Goal: Information Seeking & Learning: Learn about a topic

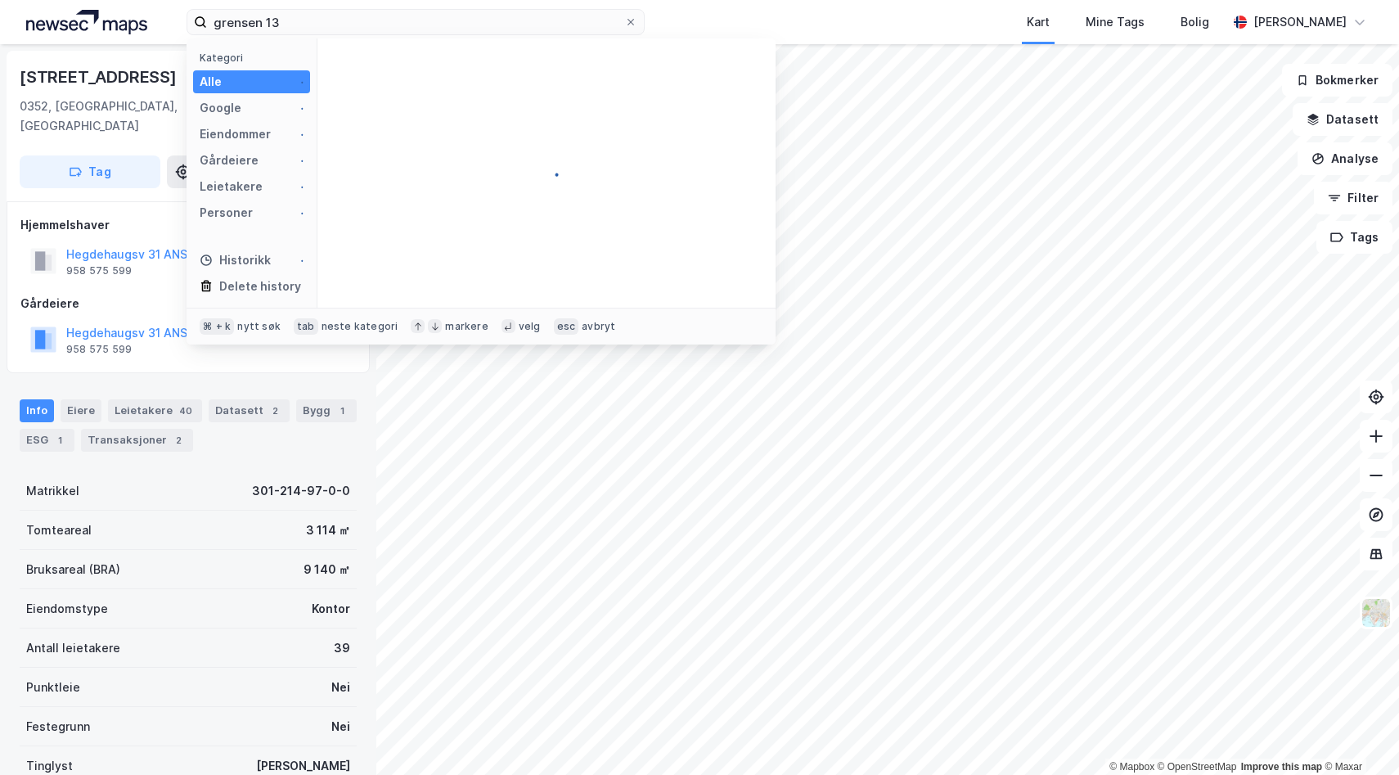
type input "grensen 13"
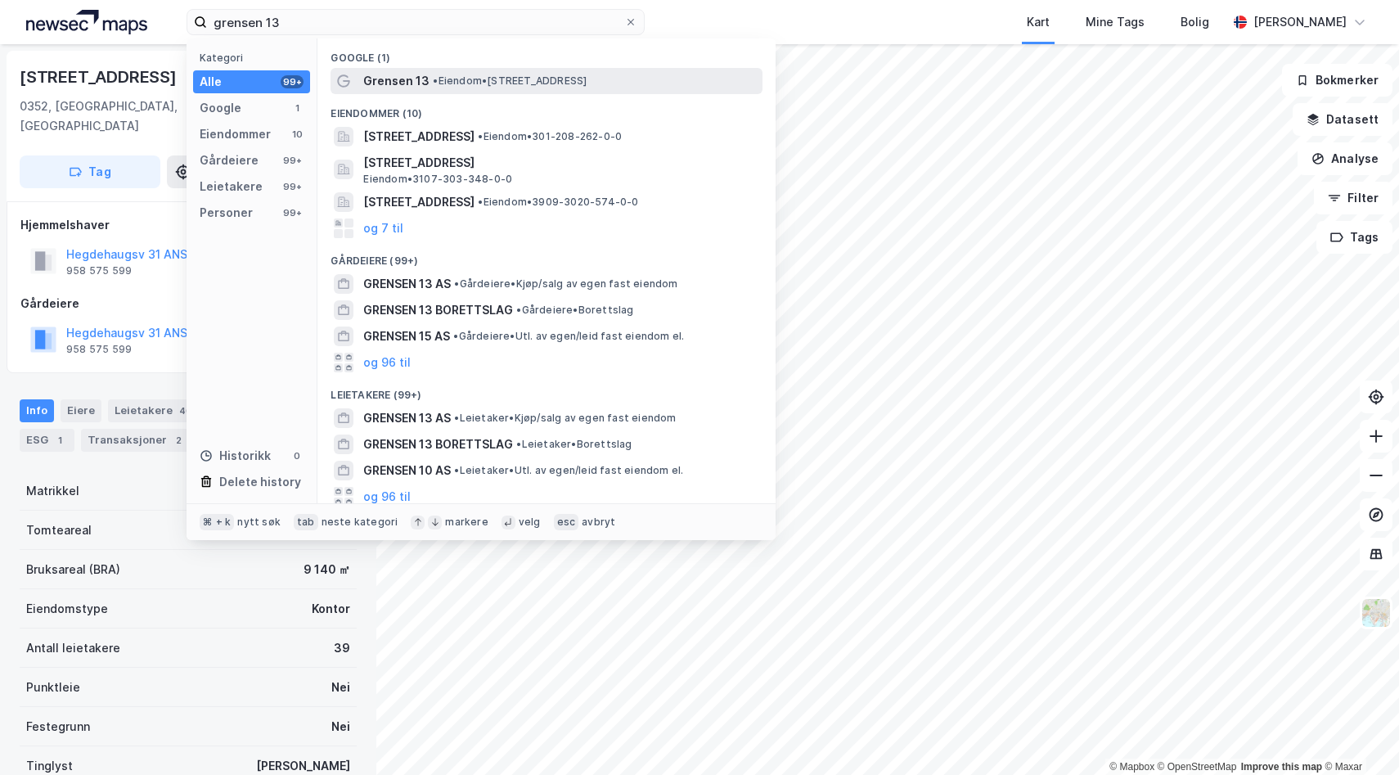
click at [402, 76] on span "Grensen 13" at bounding box center [396, 81] width 66 height 20
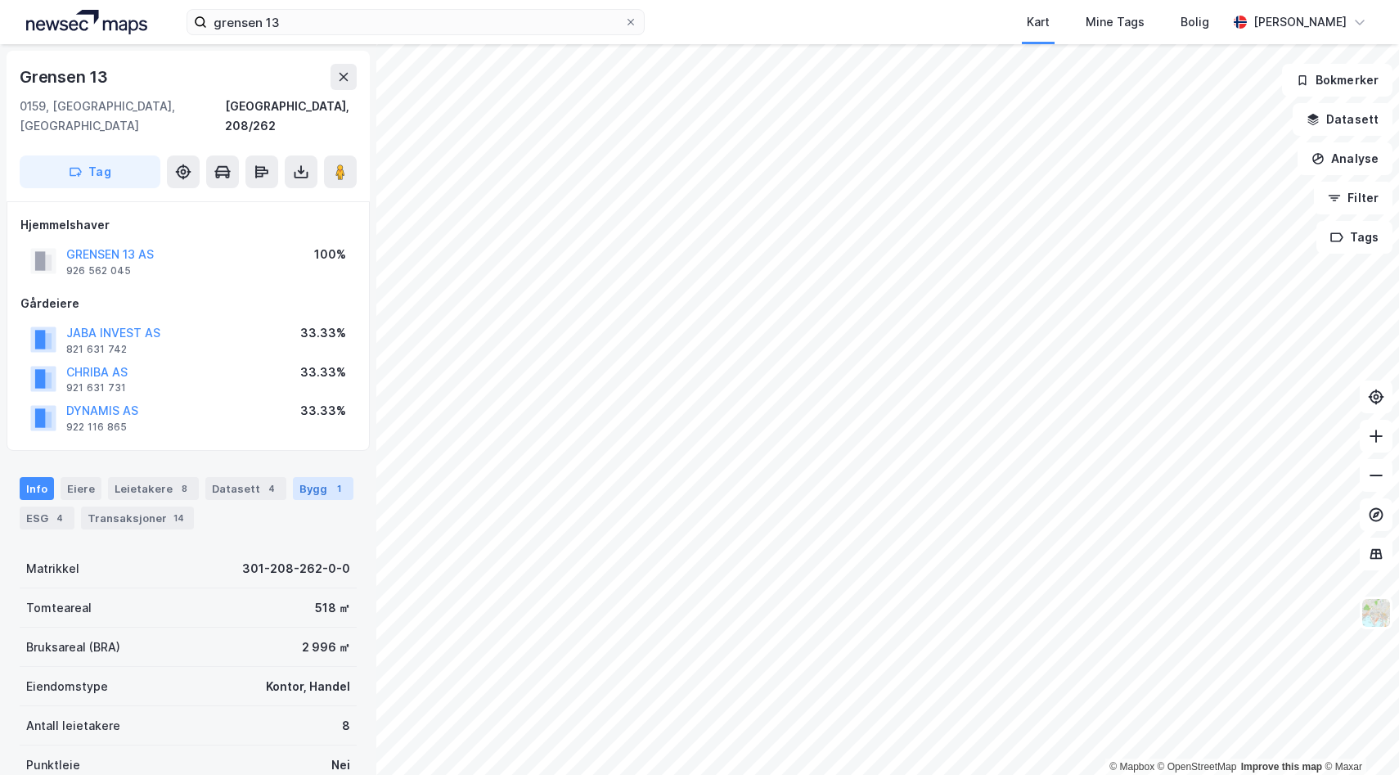
click at [311, 477] on div "Bygg 1" at bounding box center [323, 488] width 61 height 23
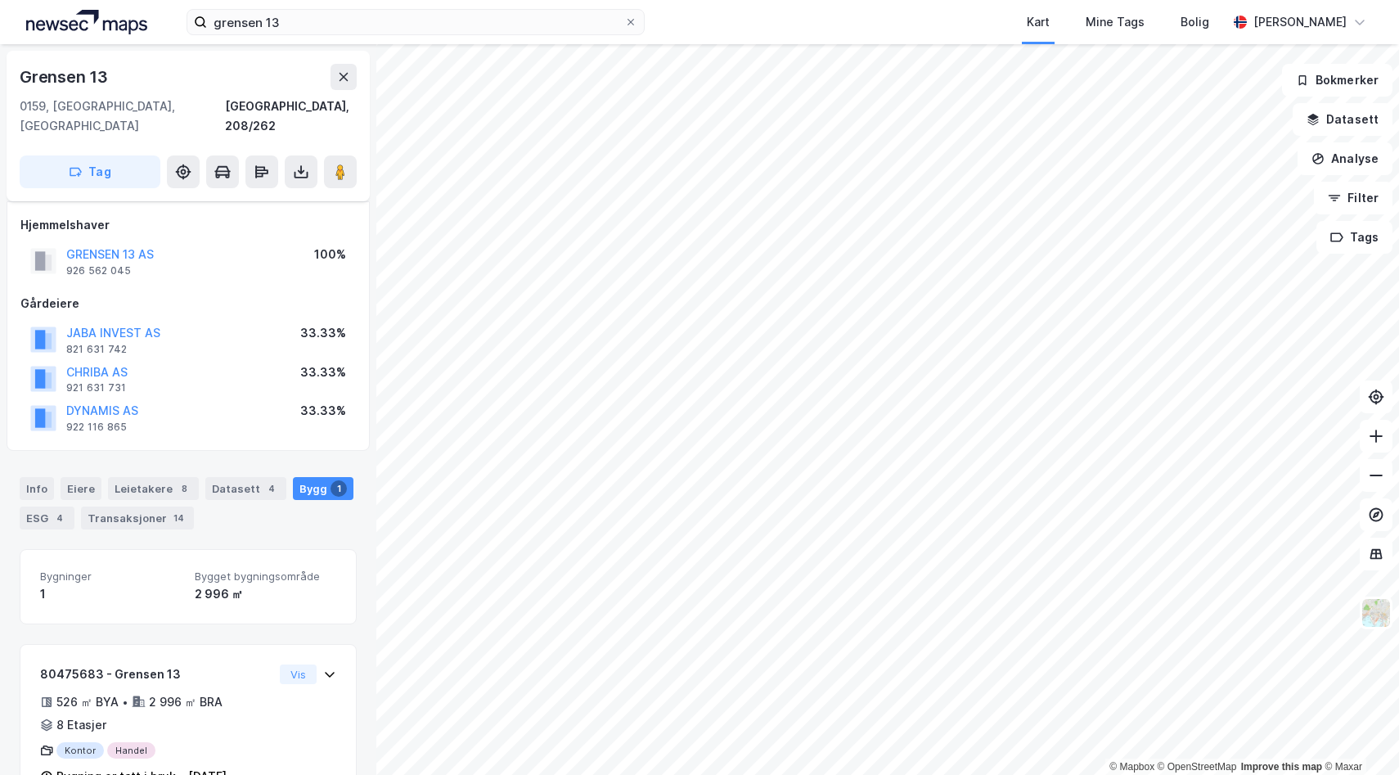
scroll to position [32, 0]
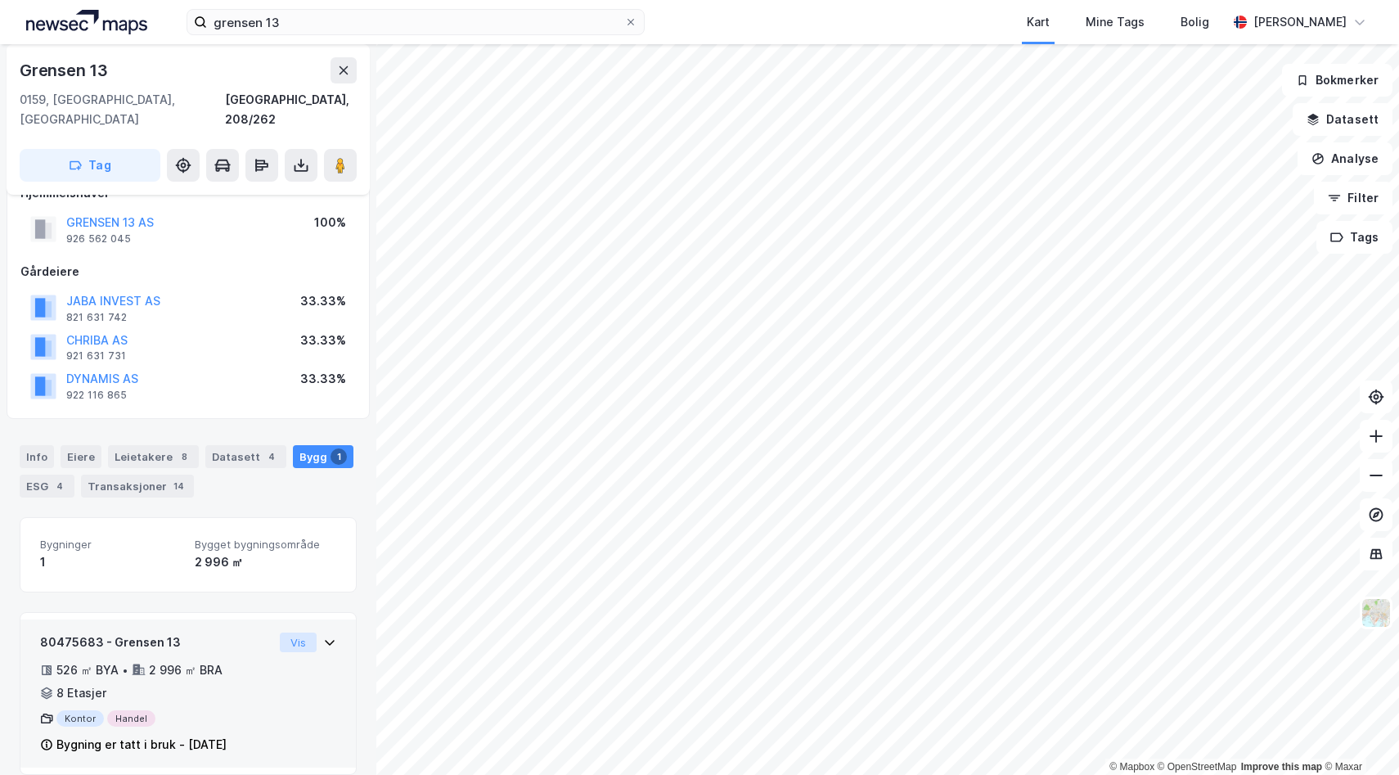
click at [289, 632] on button "Vis" at bounding box center [298, 642] width 37 height 20
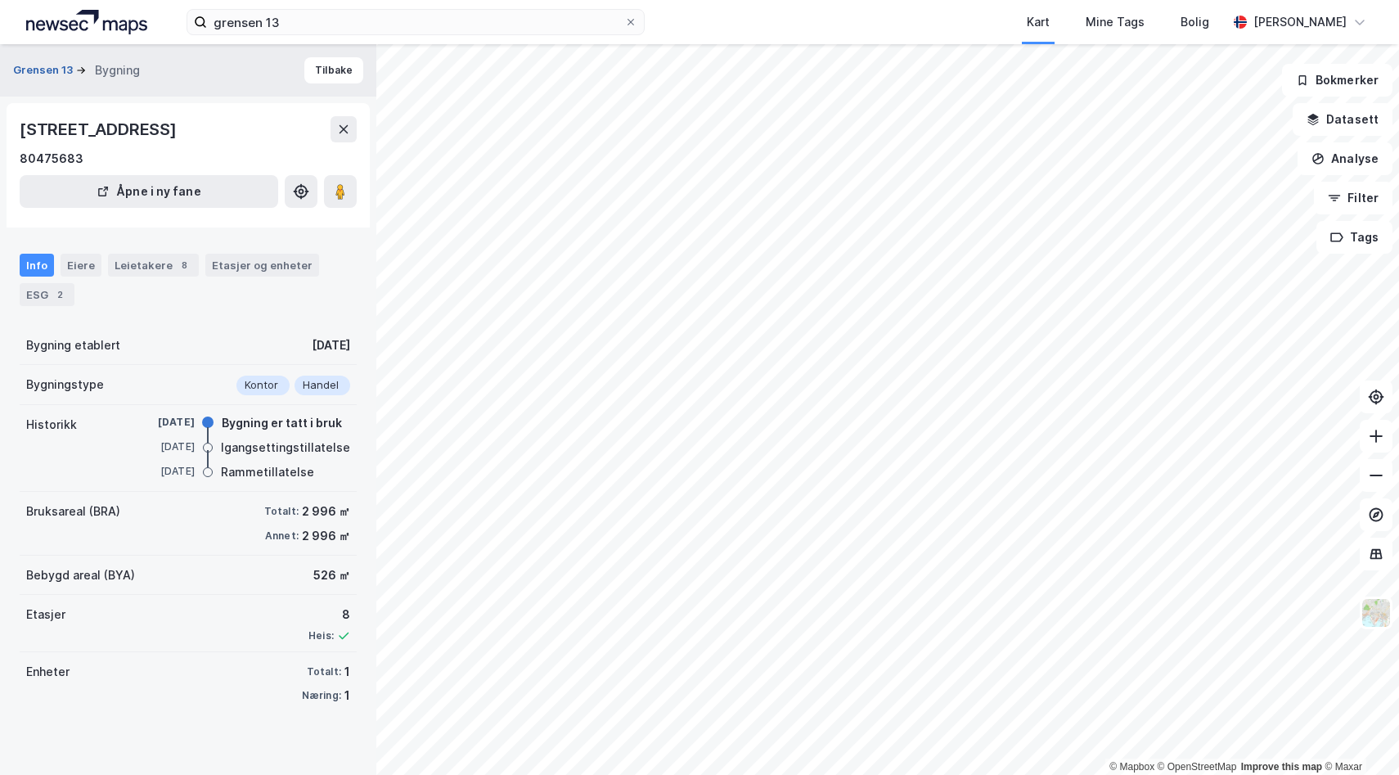
click at [52, 70] on button "Grensen 13" at bounding box center [44, 70] width 63 height 16
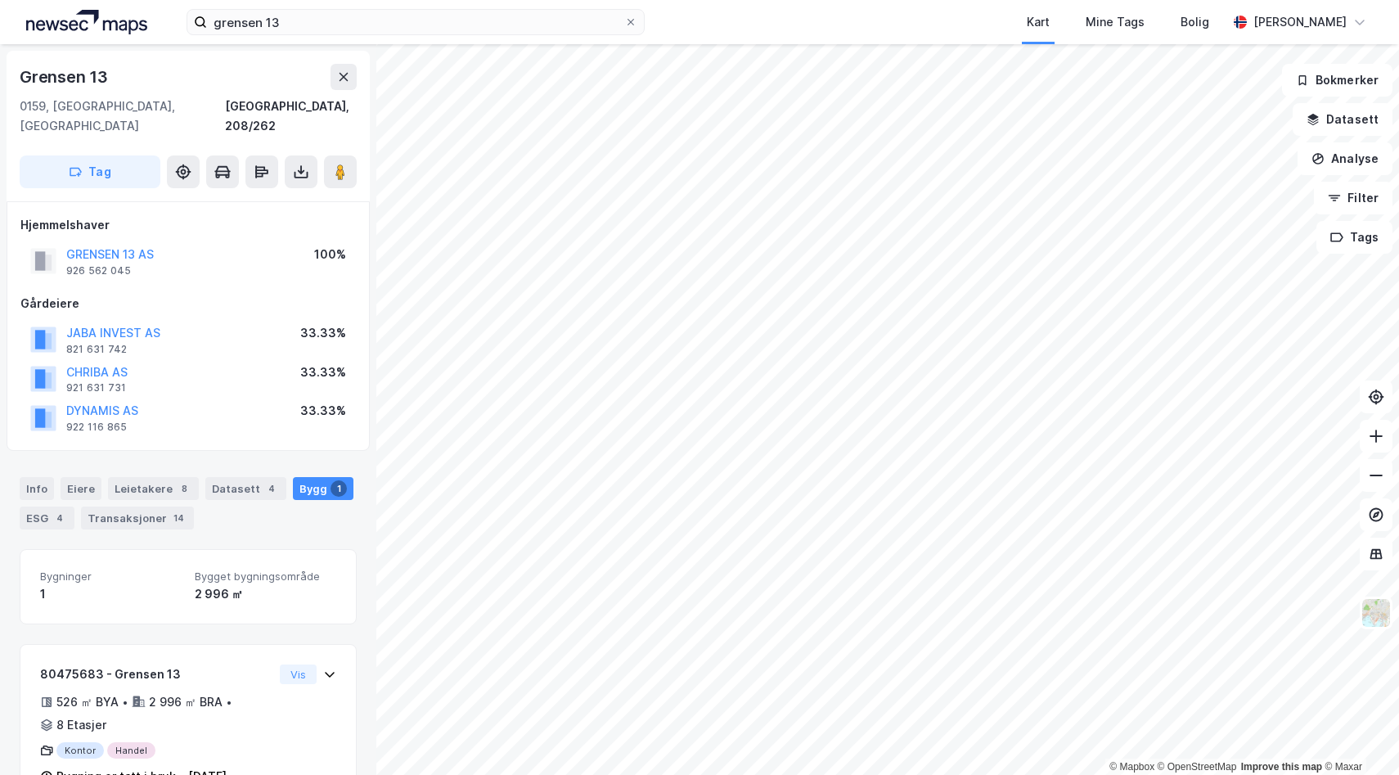
scroll to position [32, 0]
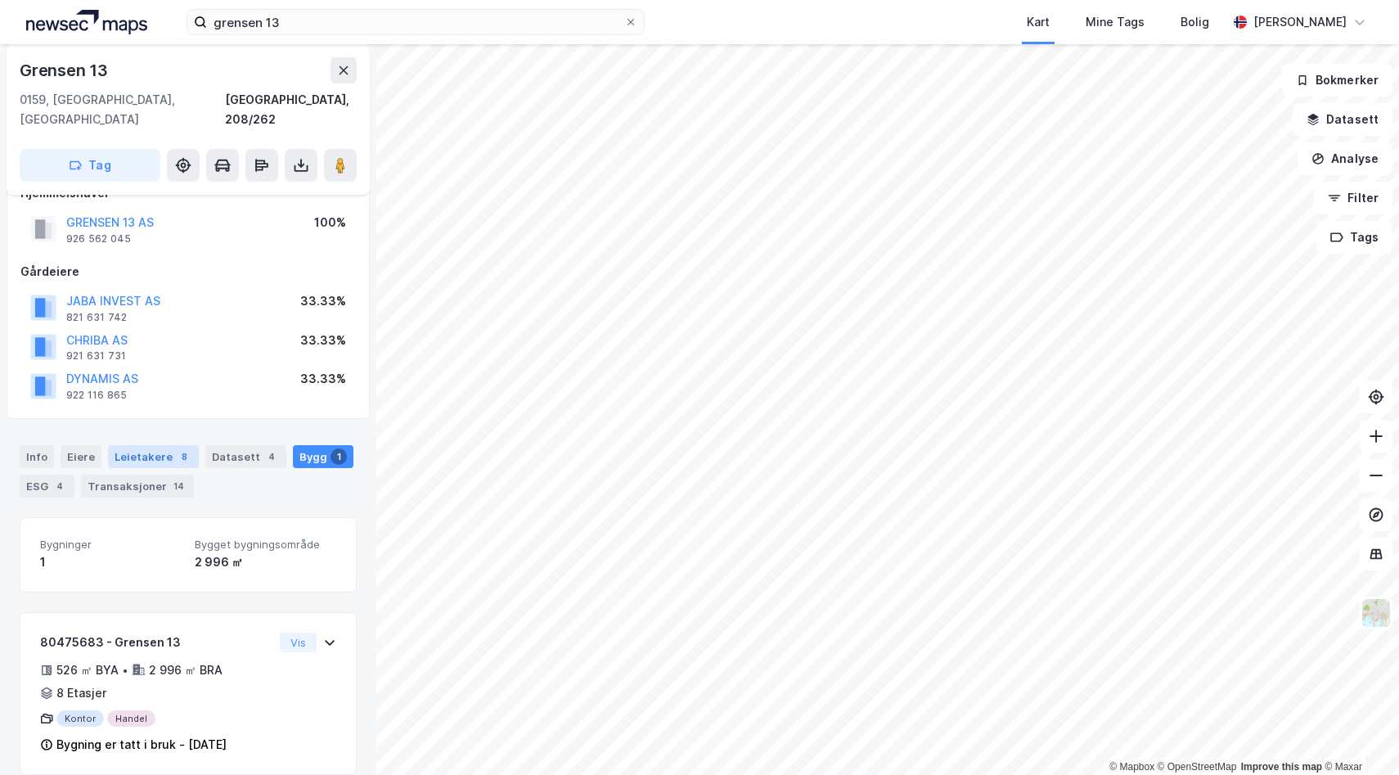
click at [133, 445] on div "Leietakere 8" at bounding box center [153, 456] width 91 height 23
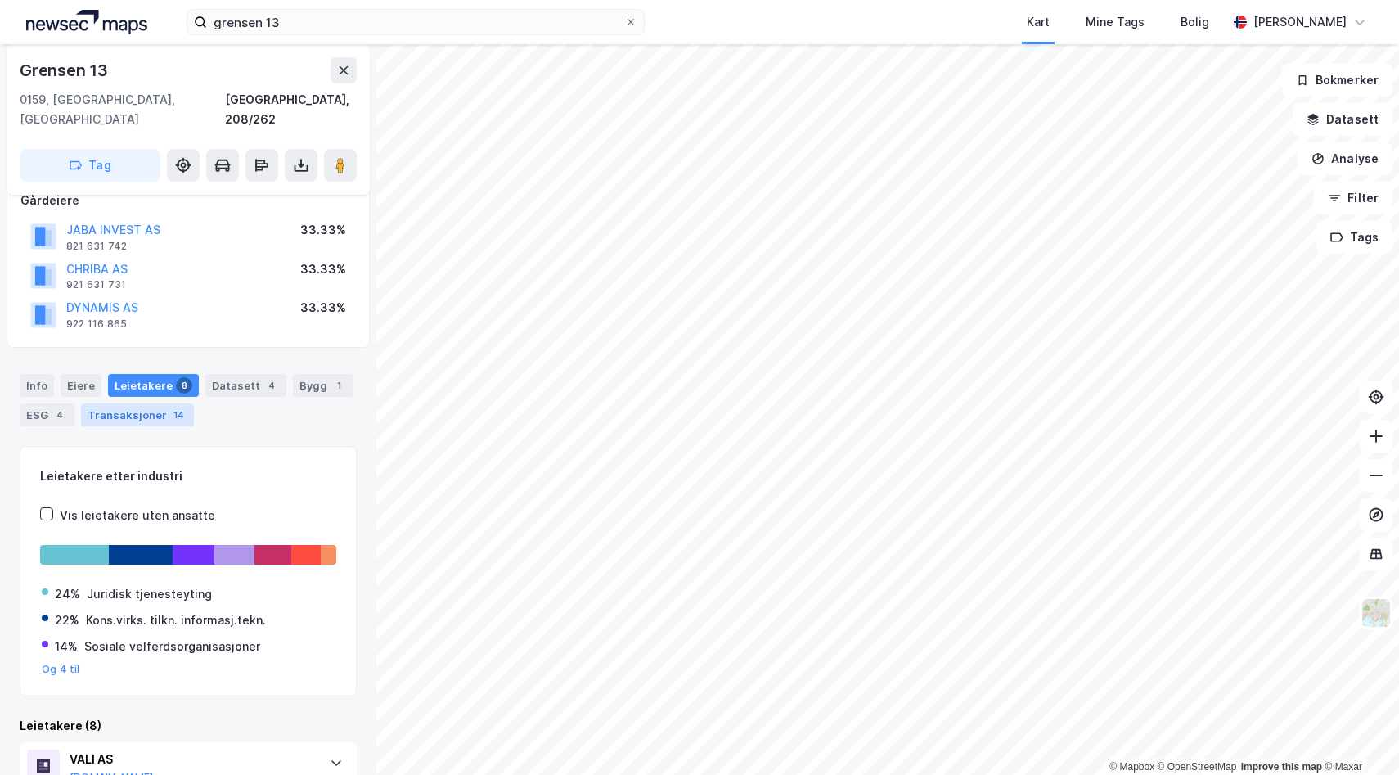
scroll to position [114, 0]
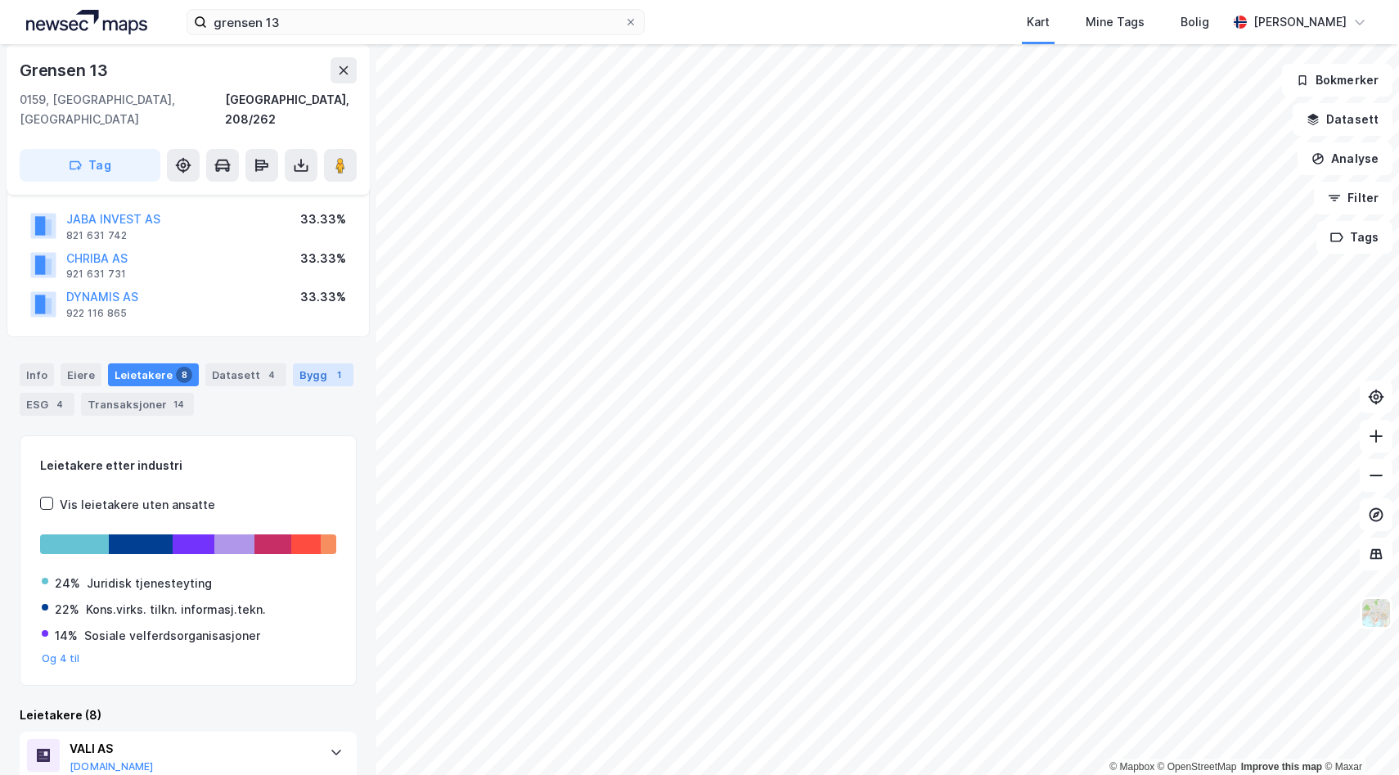
click at [331, 367] on div "1" at bounding box center [339, 375] width 16 height 16
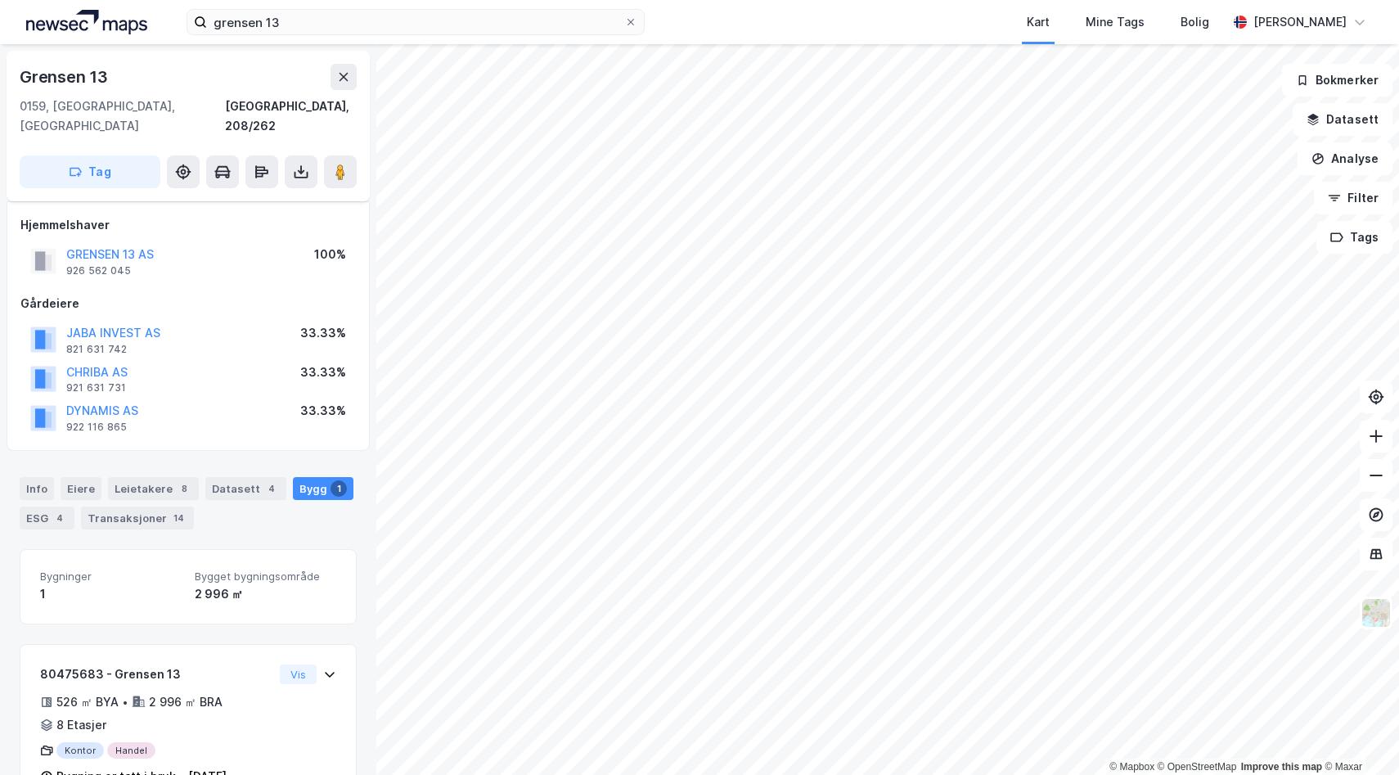
scroll to position [32, 0]
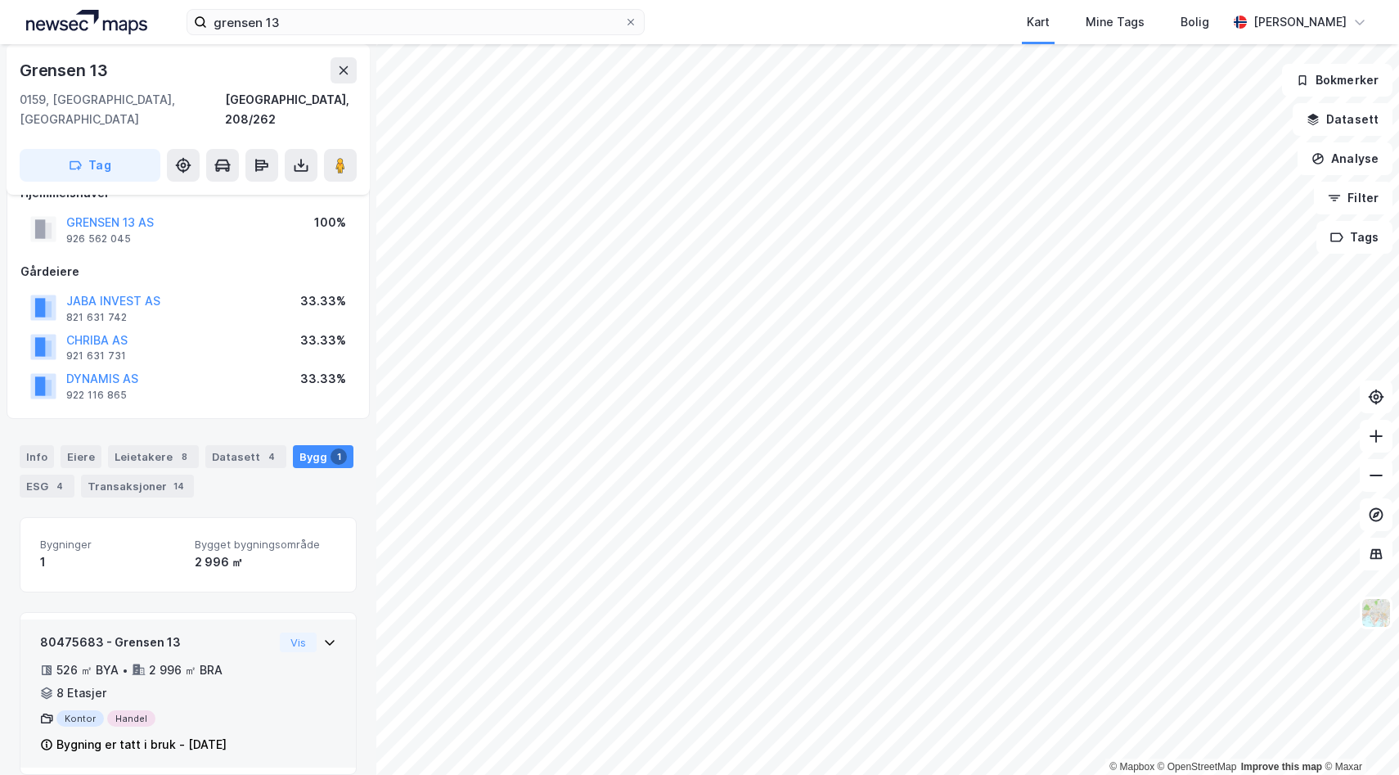
click at [308, 632] on div "Vis" at bounding box center [308, 642] width 56 height 20
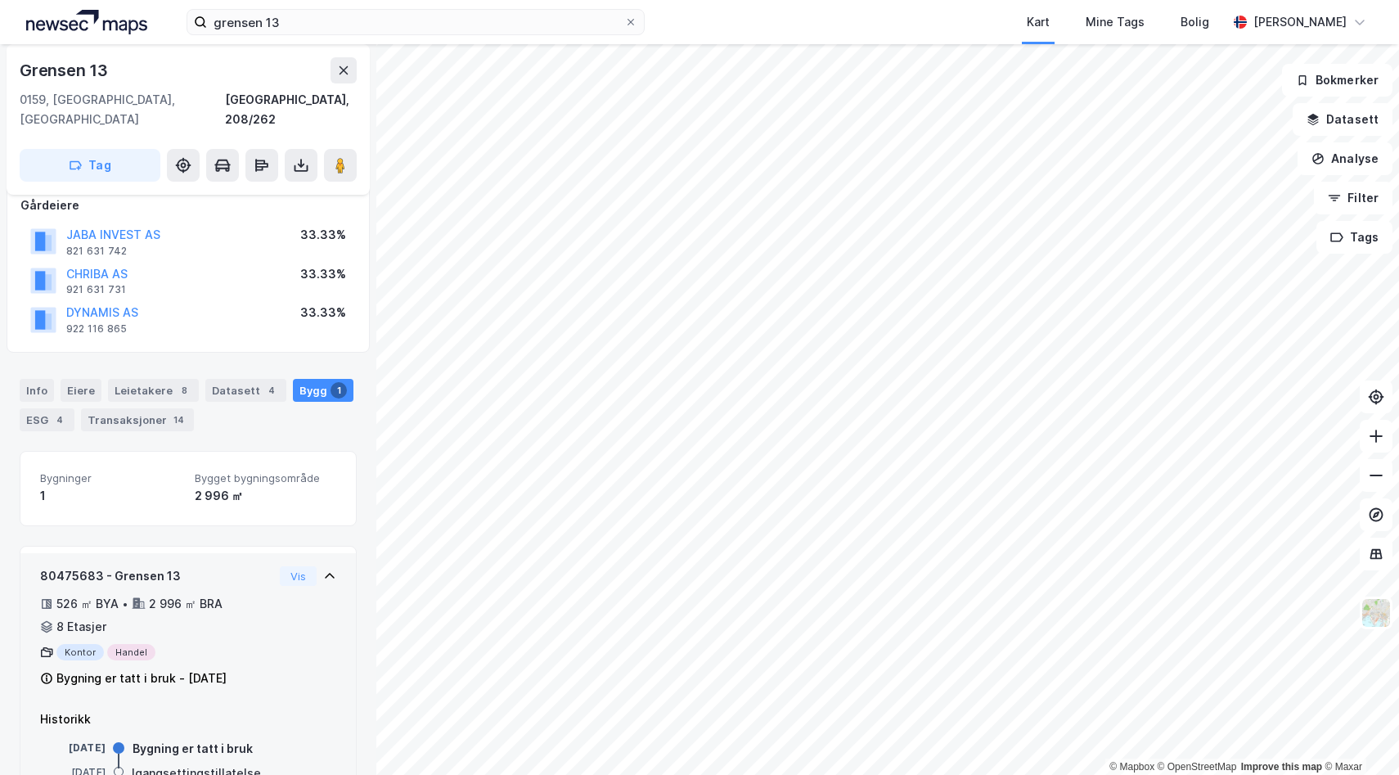
scroll to position [158, 0]
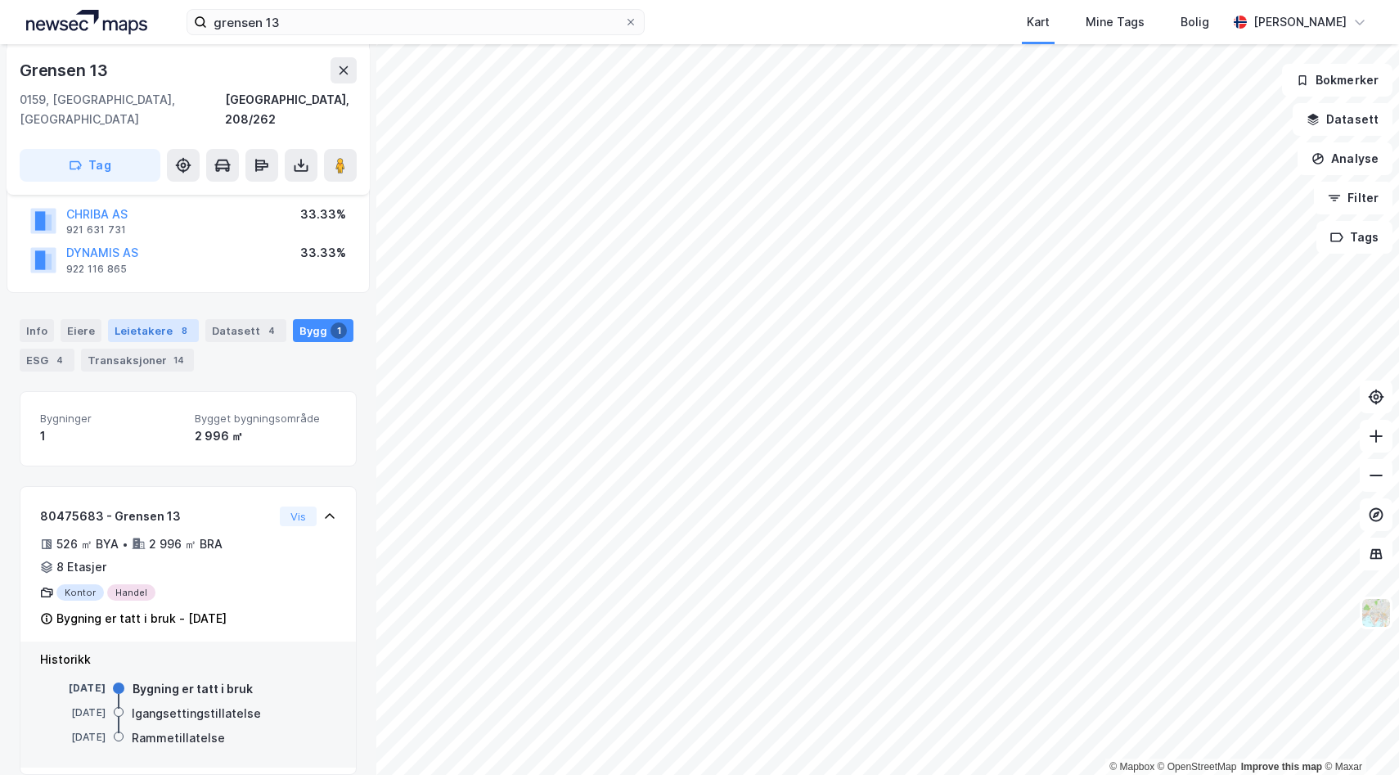
click at [137, 319] on div "Leietakere 8" at bounding box center [153, 330] width 91 height 23
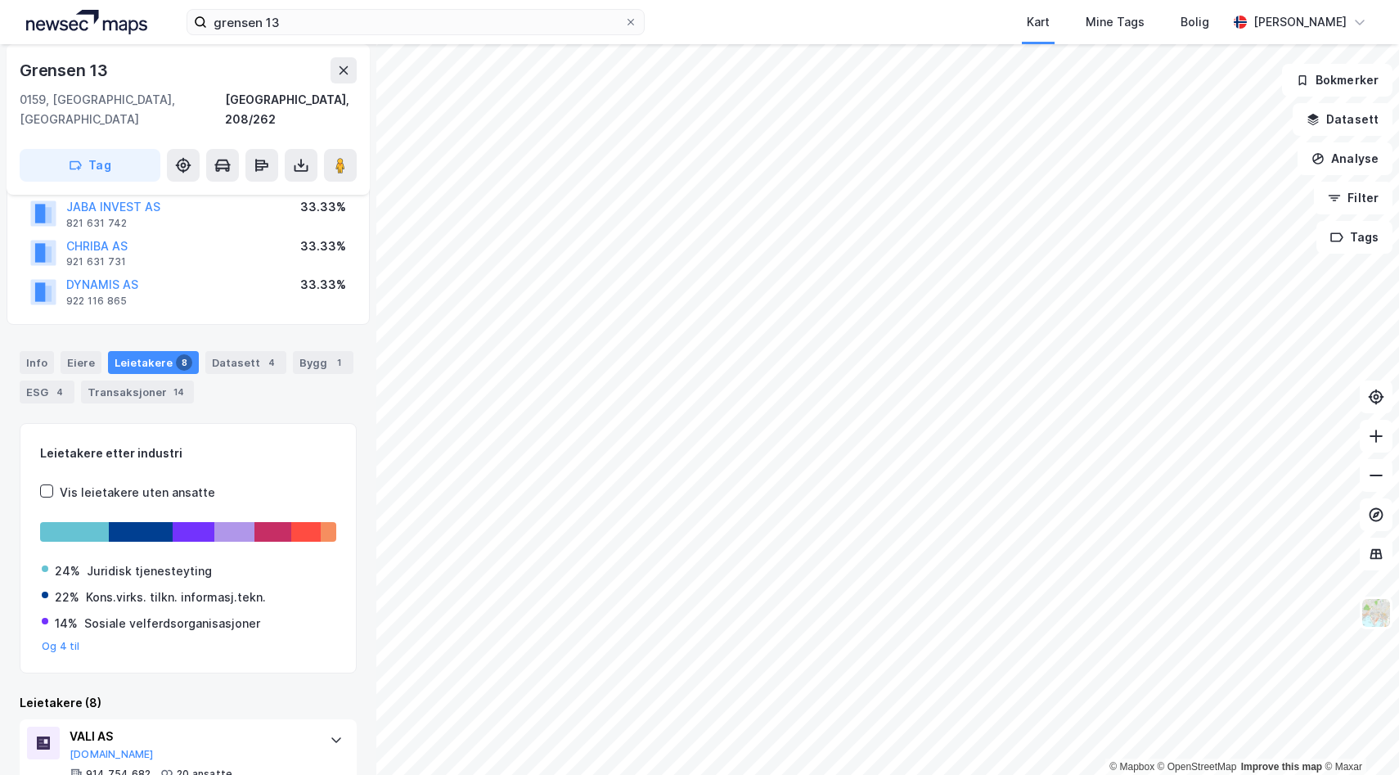
scroll to position [128, 0]
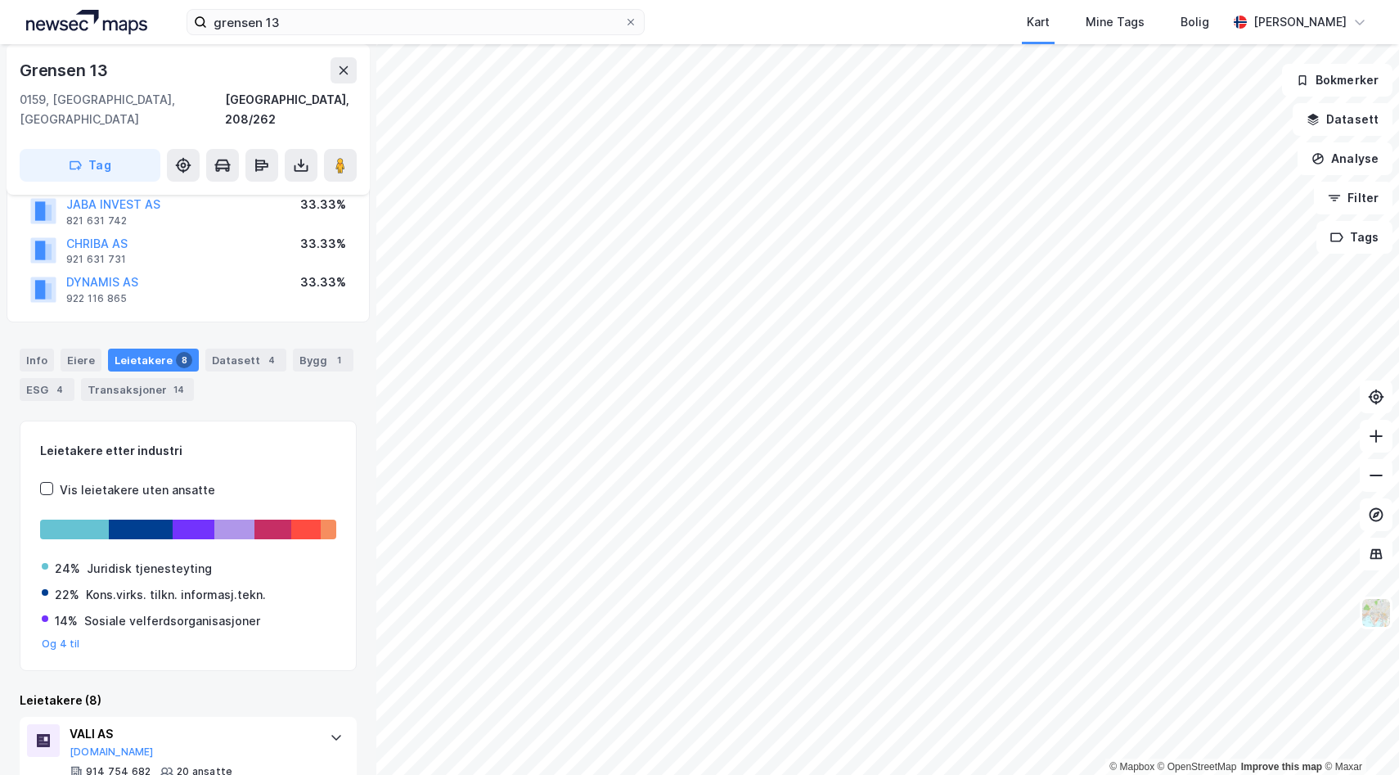
click at [232, 329] on div "Info [PERSON_NAME] 8 Datasett 4 Bygg 1 ESG 4 Transaksjoner 14" at bounding box center [188, 368] width 376 height 79
click at [241, 349] on div "Datasett 4" at bounding box center [245, 360] width 81 height 23
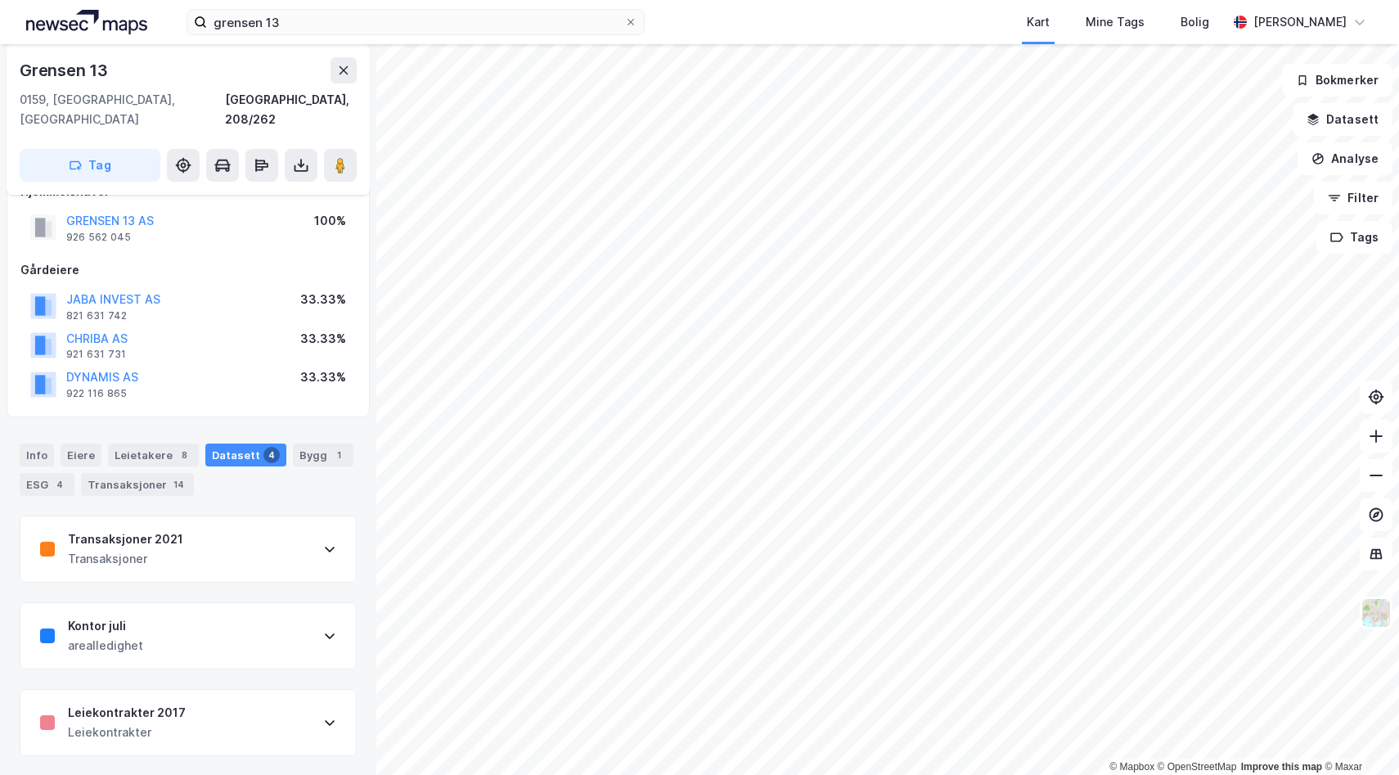
scroll to position [39, 0]
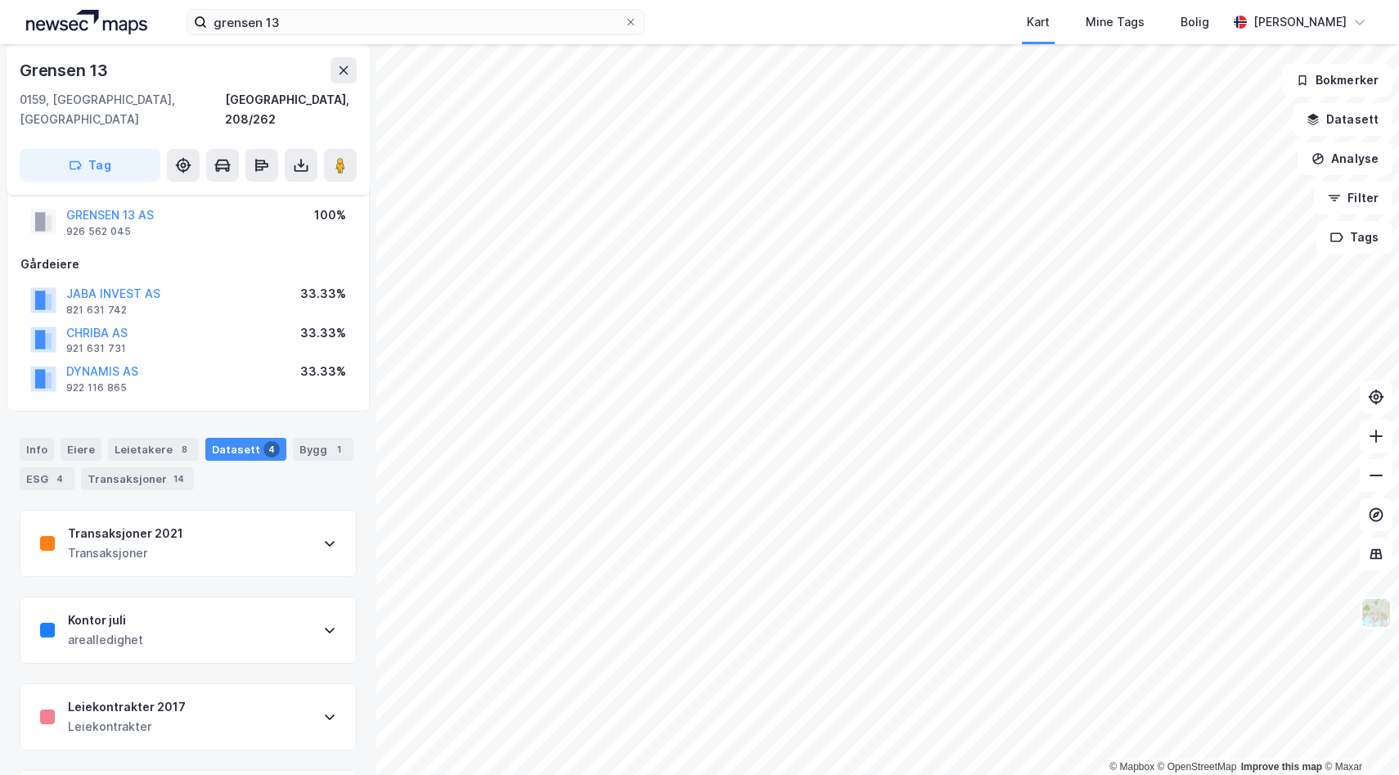
click at [301, 522] on div "Transaksjoner 2021 Transaksjoner" at bounding box center [187, 543] width 335 height 65
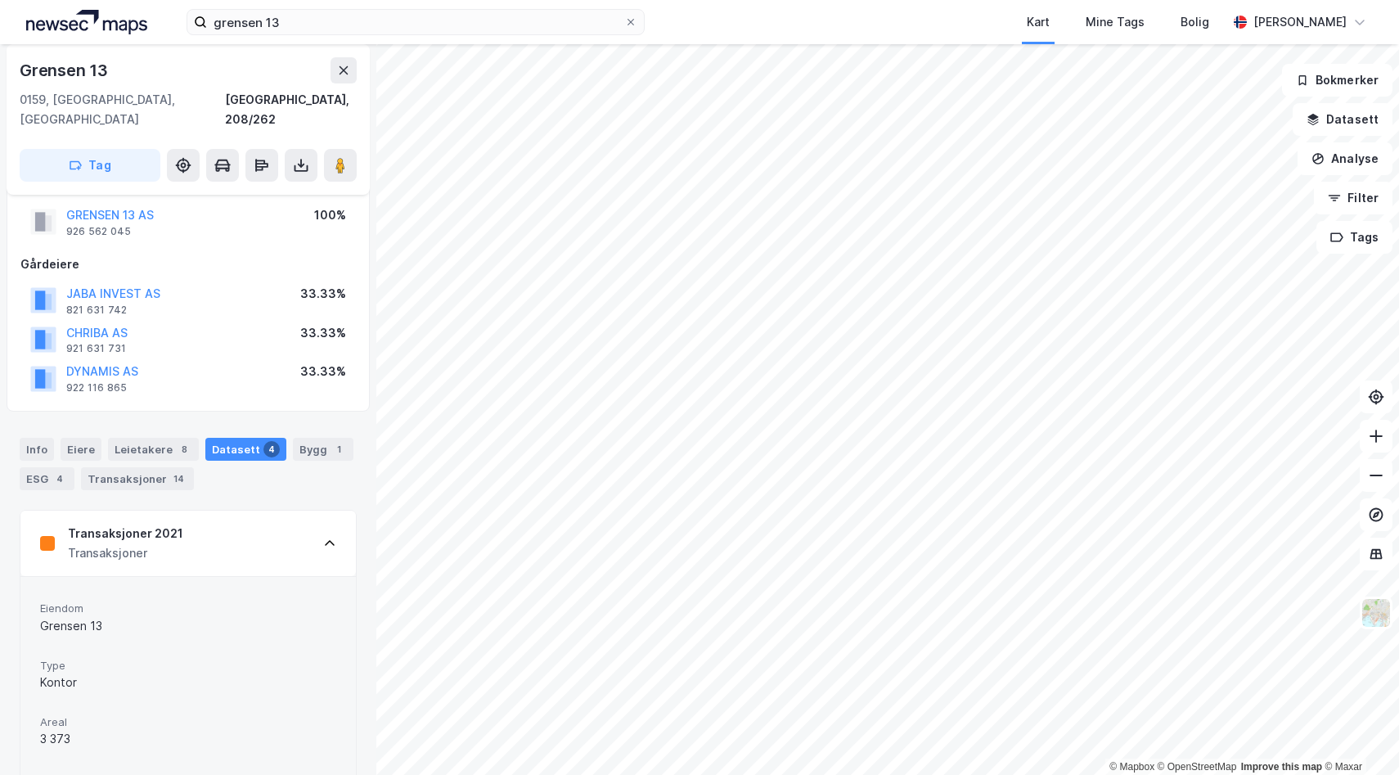
click at [323, 537] on icon at bounding box center [329, 543] width 13 height 13
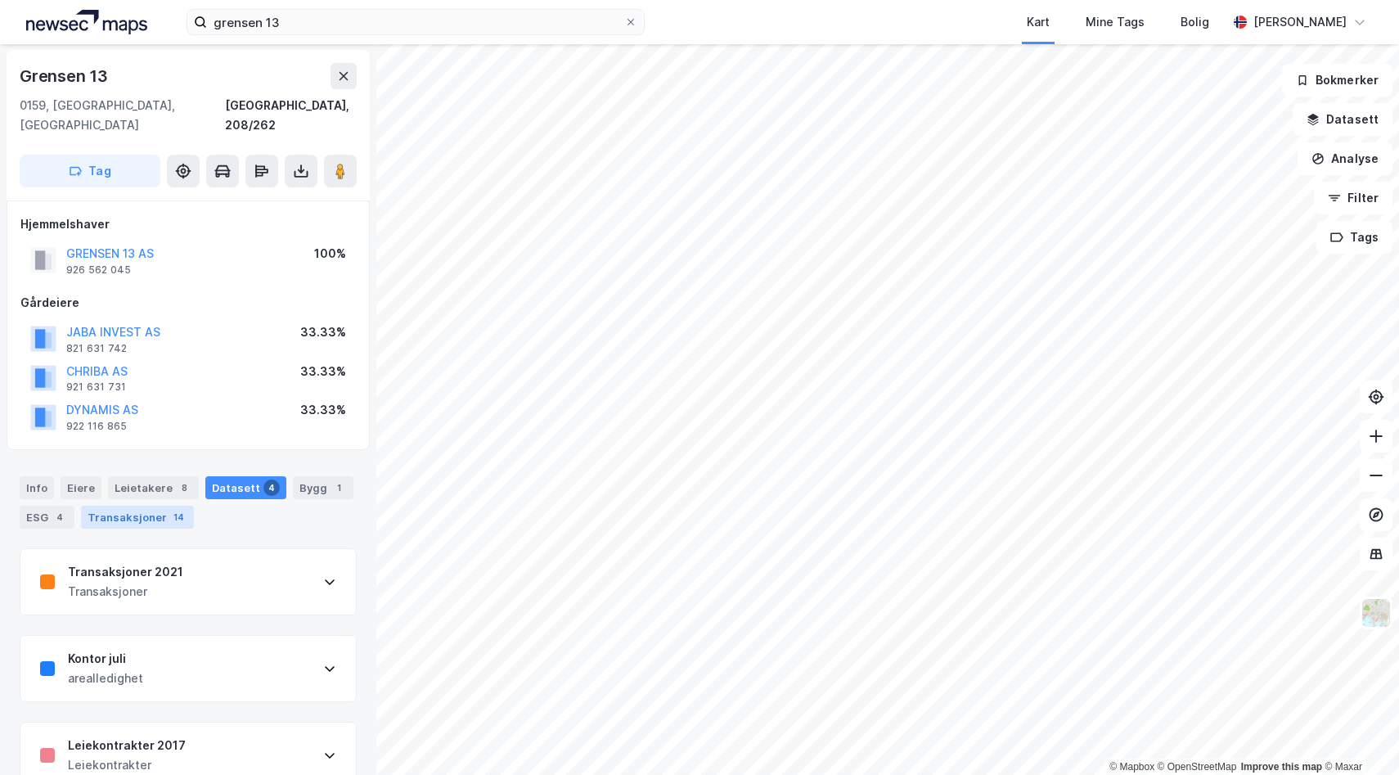
scroll to position [0, 0]
click at [31, 477] on div "Info" at bounding box center [37, 488] width 34 height 23
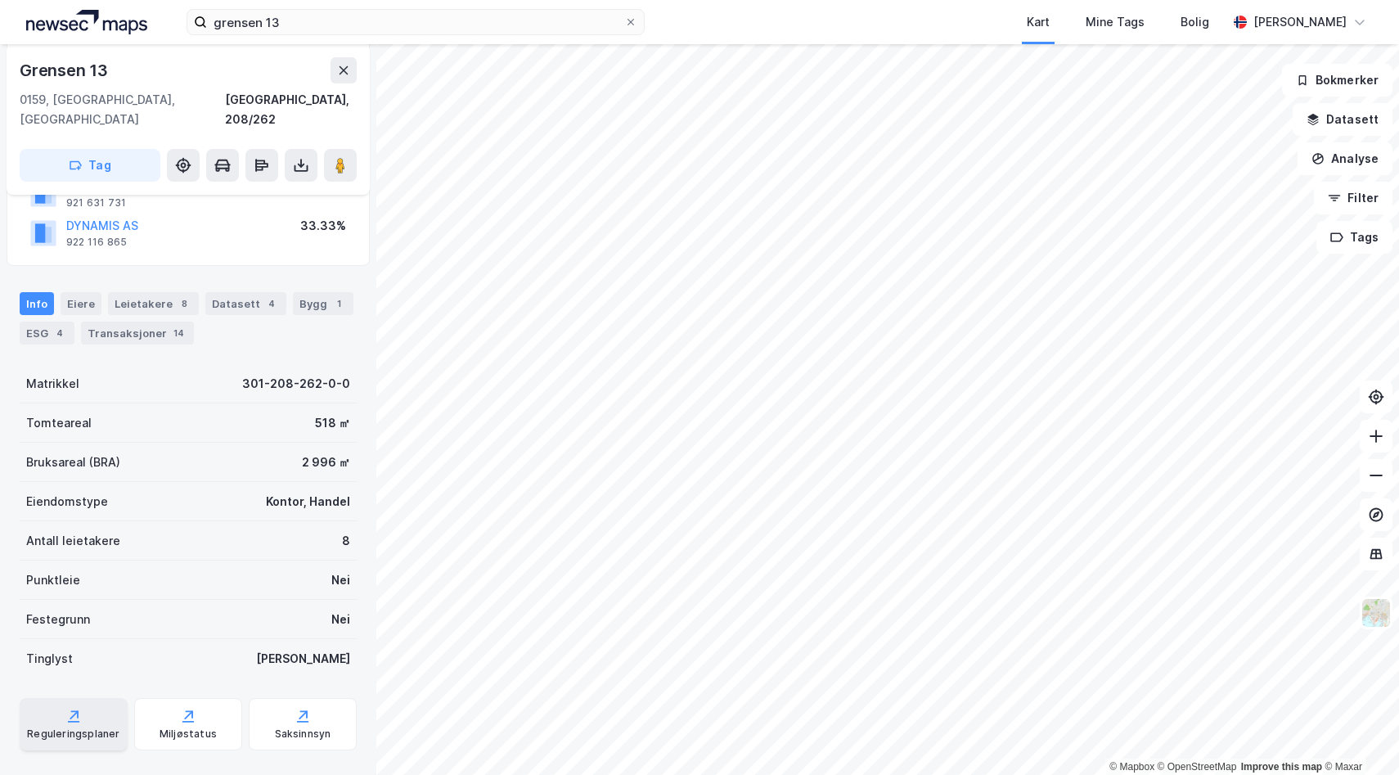
scroll to position [193, 0]
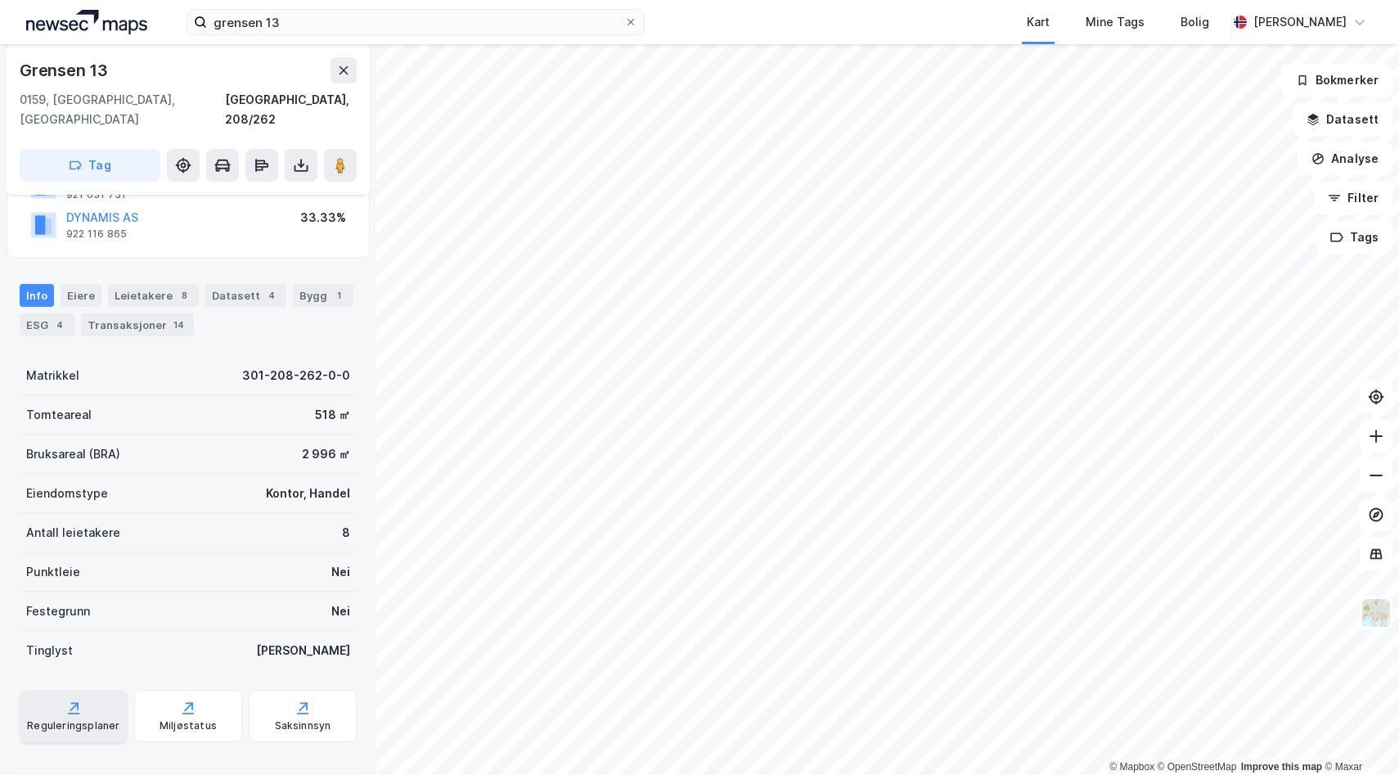
click at [108, 690] on div "Reguleringsplaner" at bounding box center [74, 716] width 108 height 52
click at [70, 699] on div "Reguleringsplaner" at bounding box center [74, 716] width 108 height 52
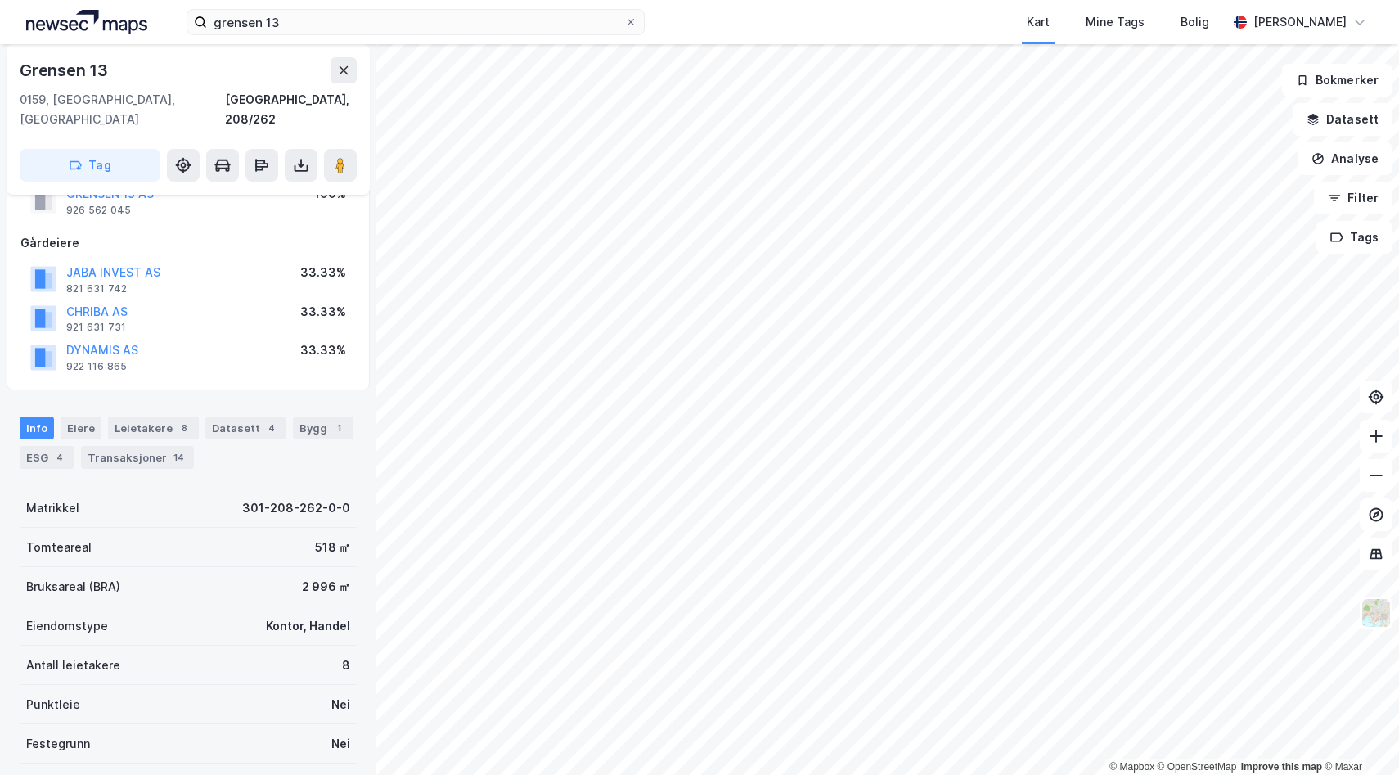
scroll to position [0, 0]
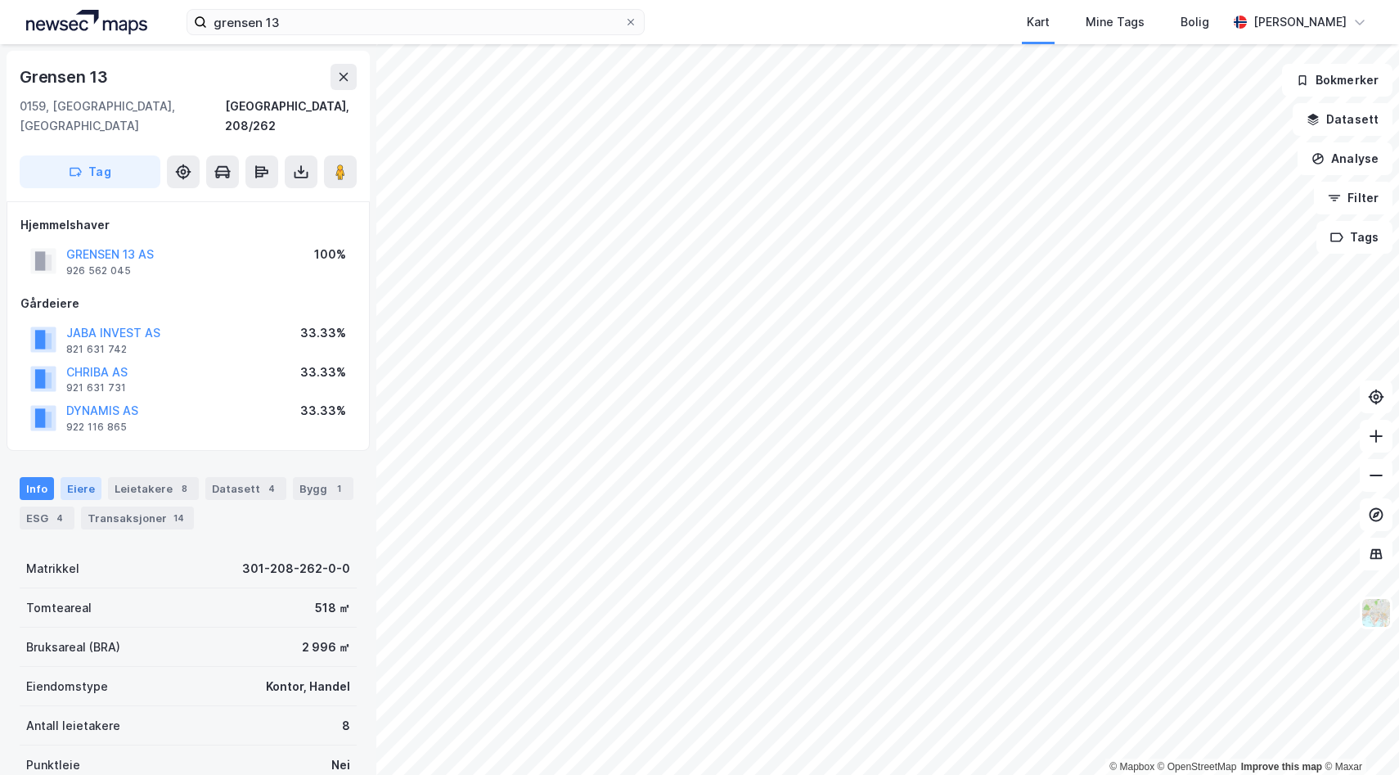
click at [89, 477] on div "Eiere" at bounding box center [81, 488] width 41 height 23
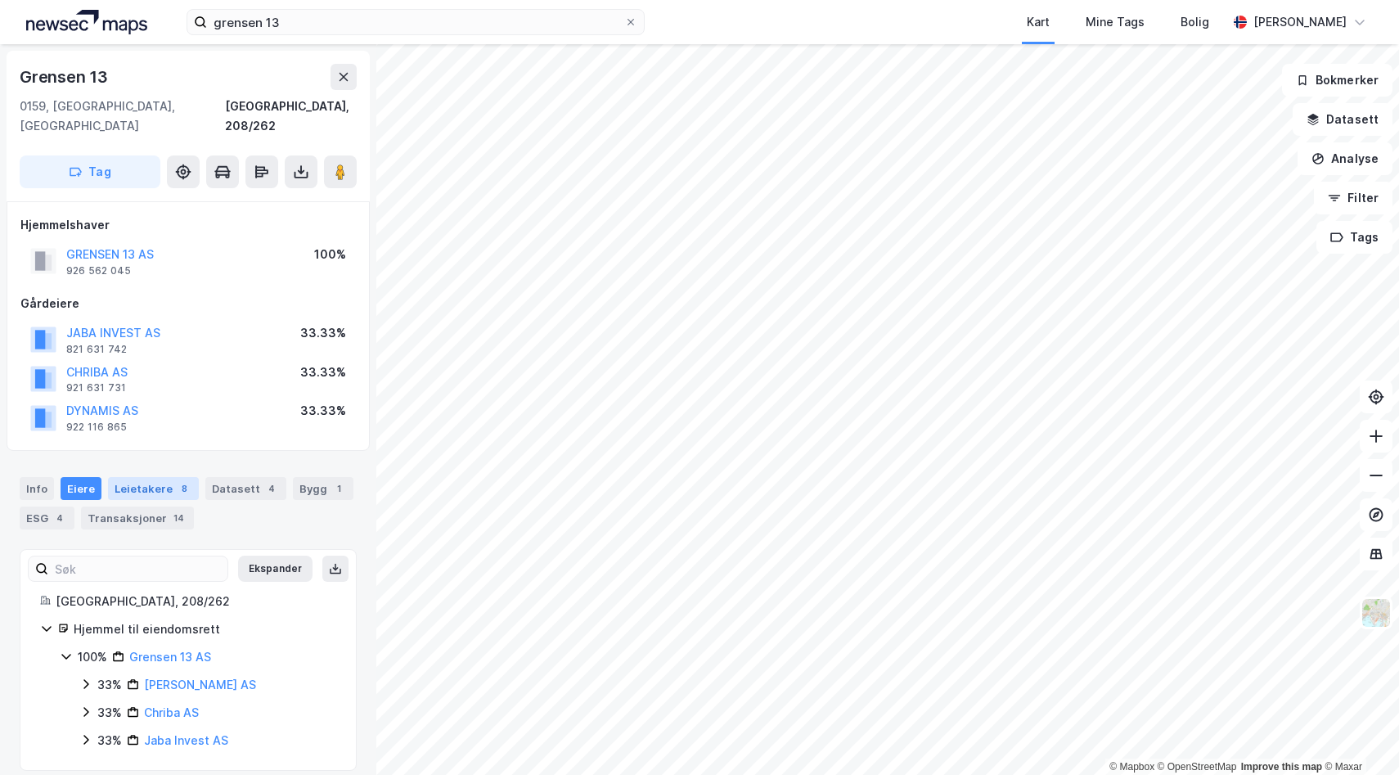
click at [133, 477] on div "Leietakere 8" at bounding box center [153, 488] width 91 height 23
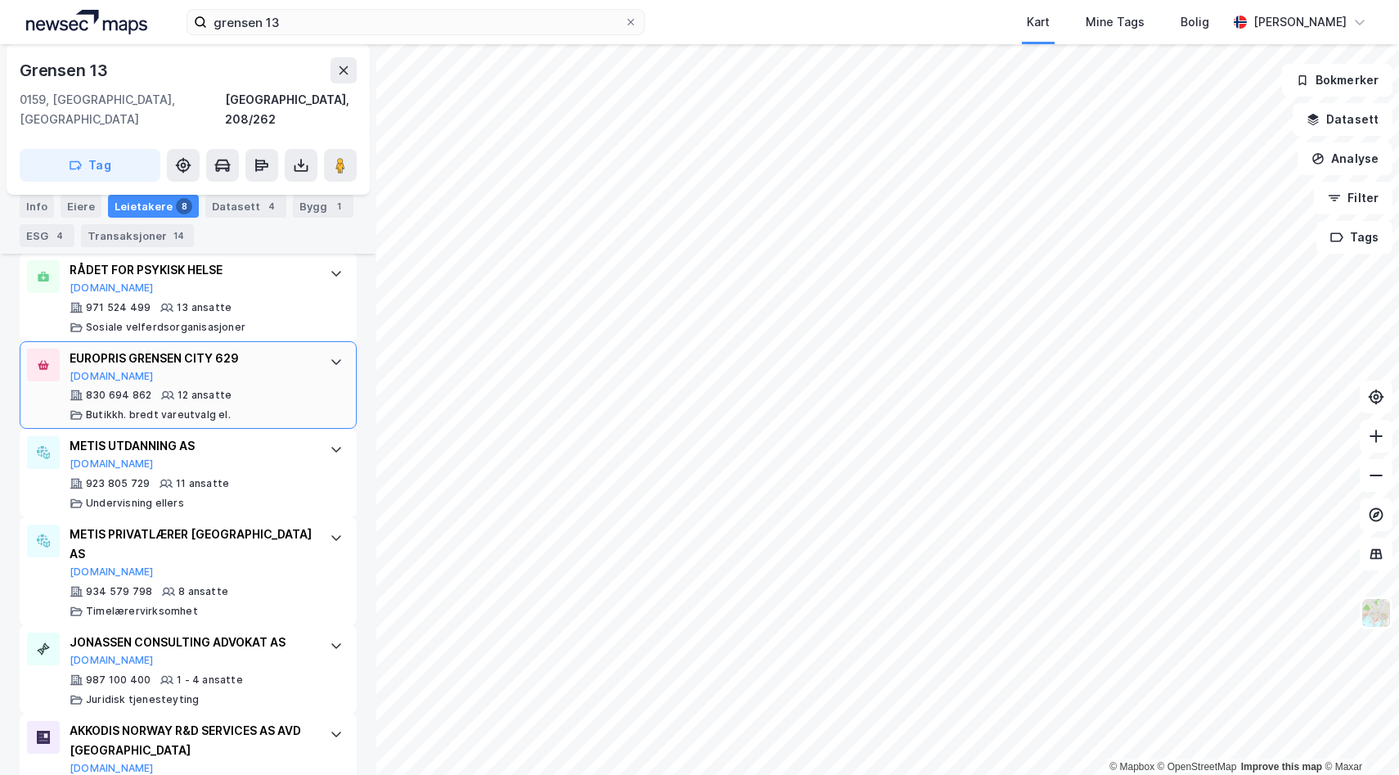
scroll to position [797, 0]
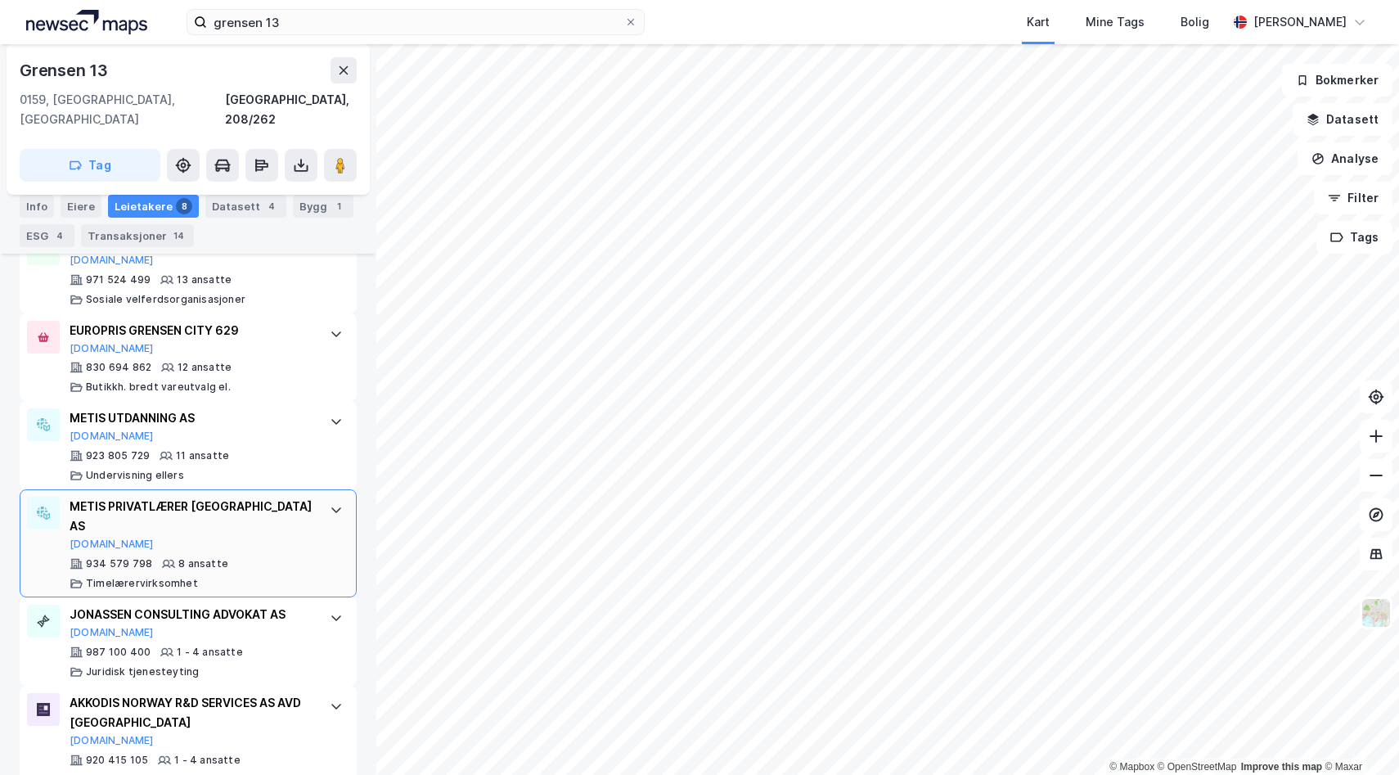
click at [330, 503] on icon at bounding box center [336, 509] width 13 height 13
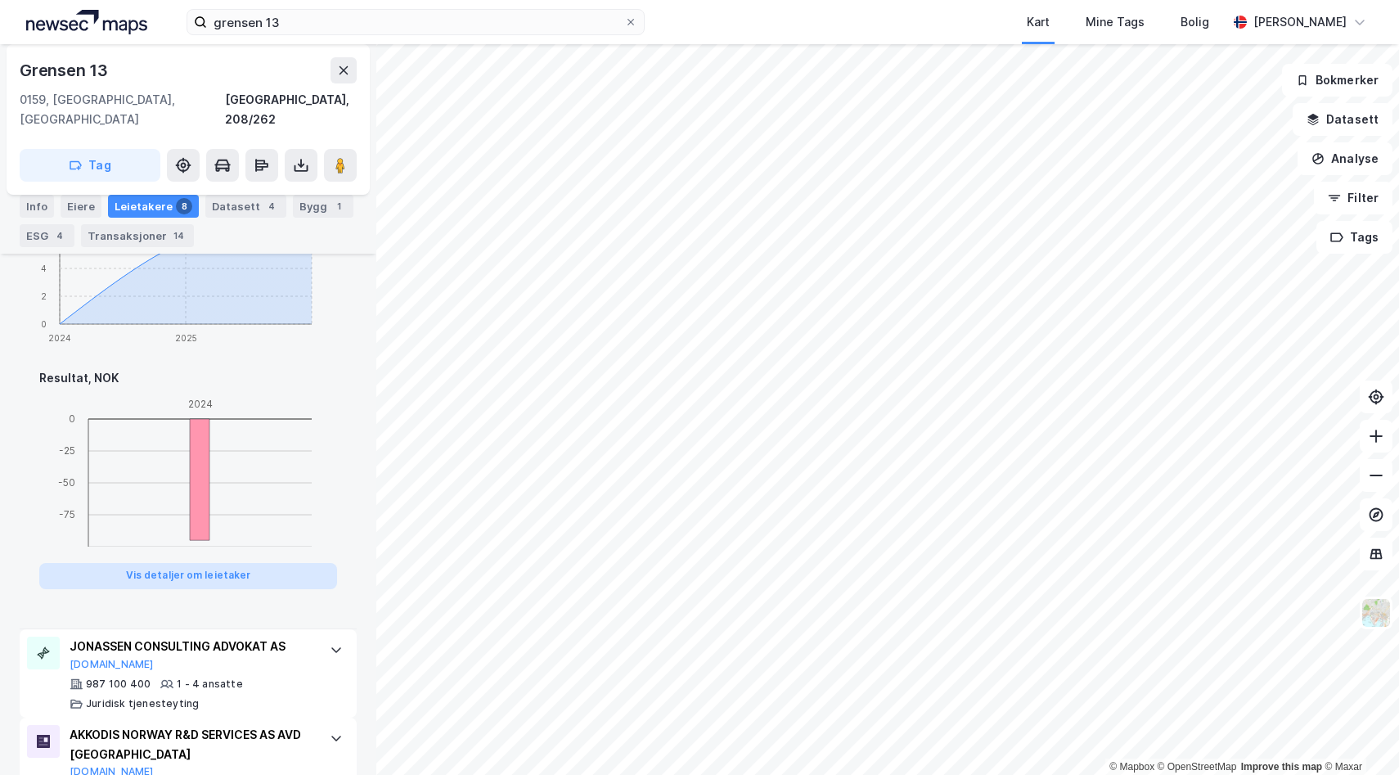
scroll to position [1439, 0]
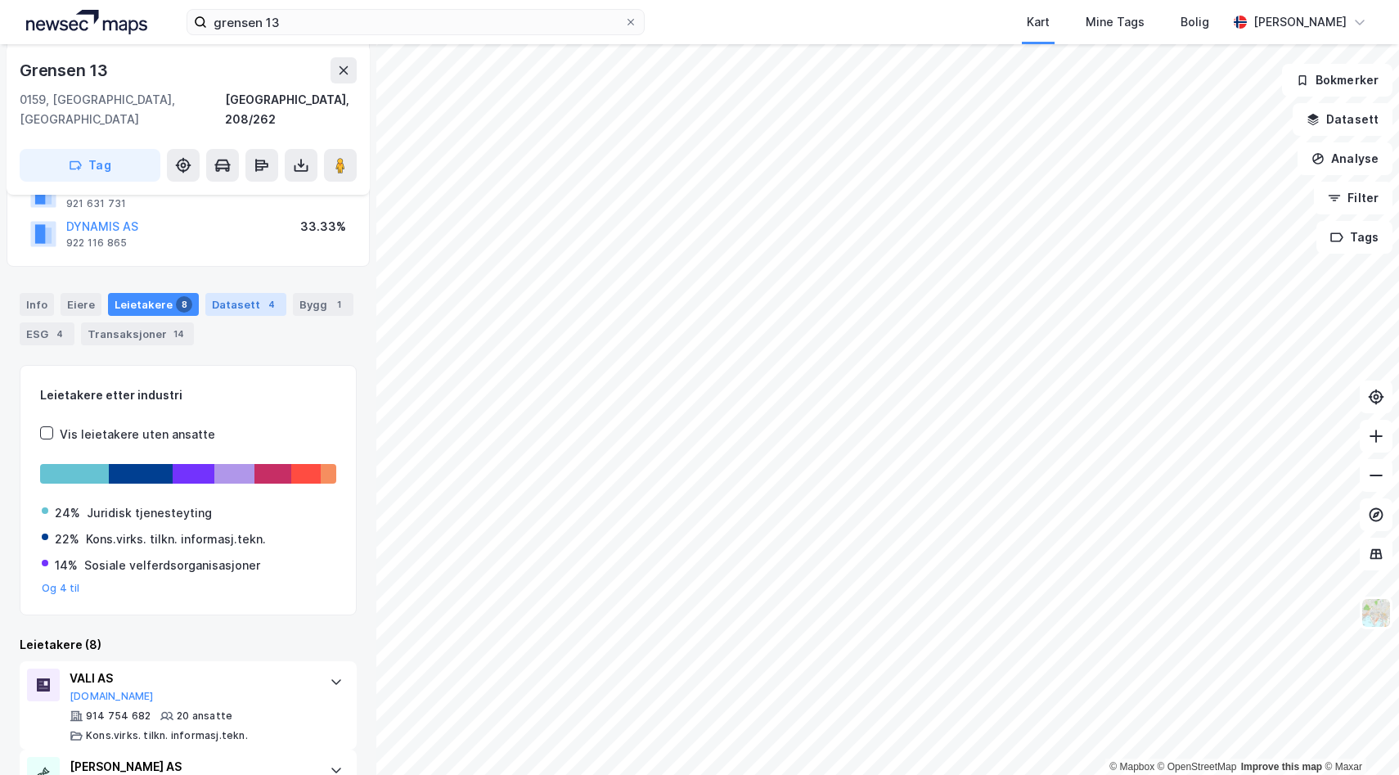
click at [227, 293] on div "Datasett 4" at bounding box center [245, 304] width 81 height 23
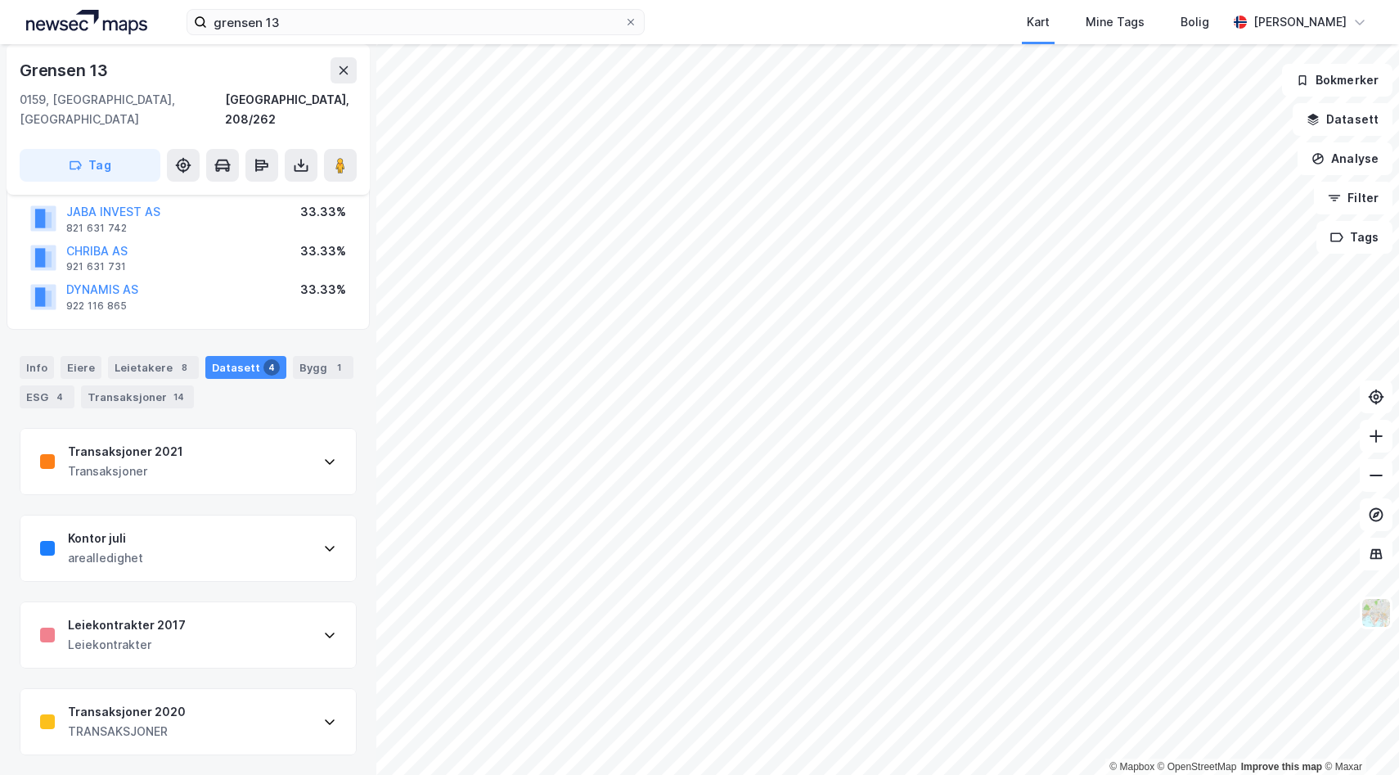
scroll to position [105, 0]
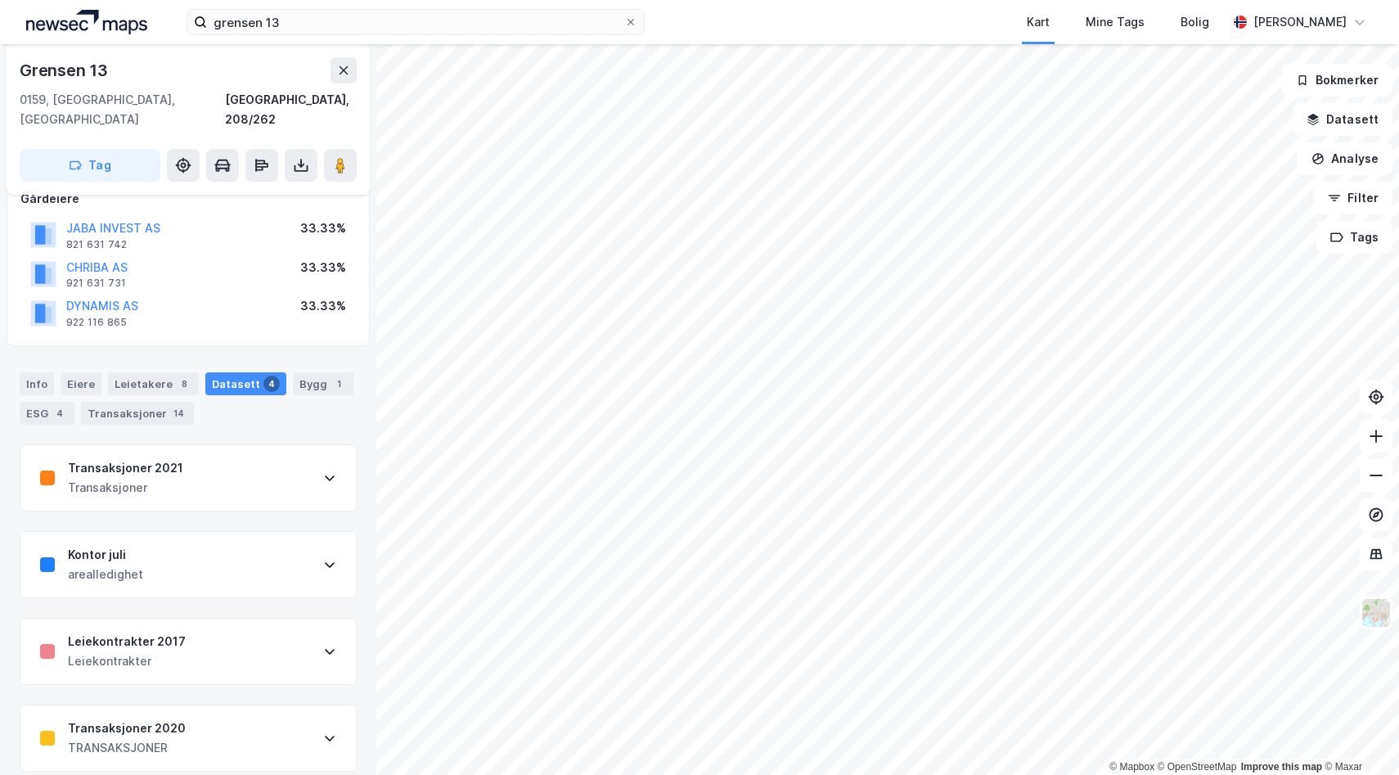
click at [308, 454] on div "Transaksjoner 2021 Transaksjoner" at bounding box center [187, 477] width 335 height 65
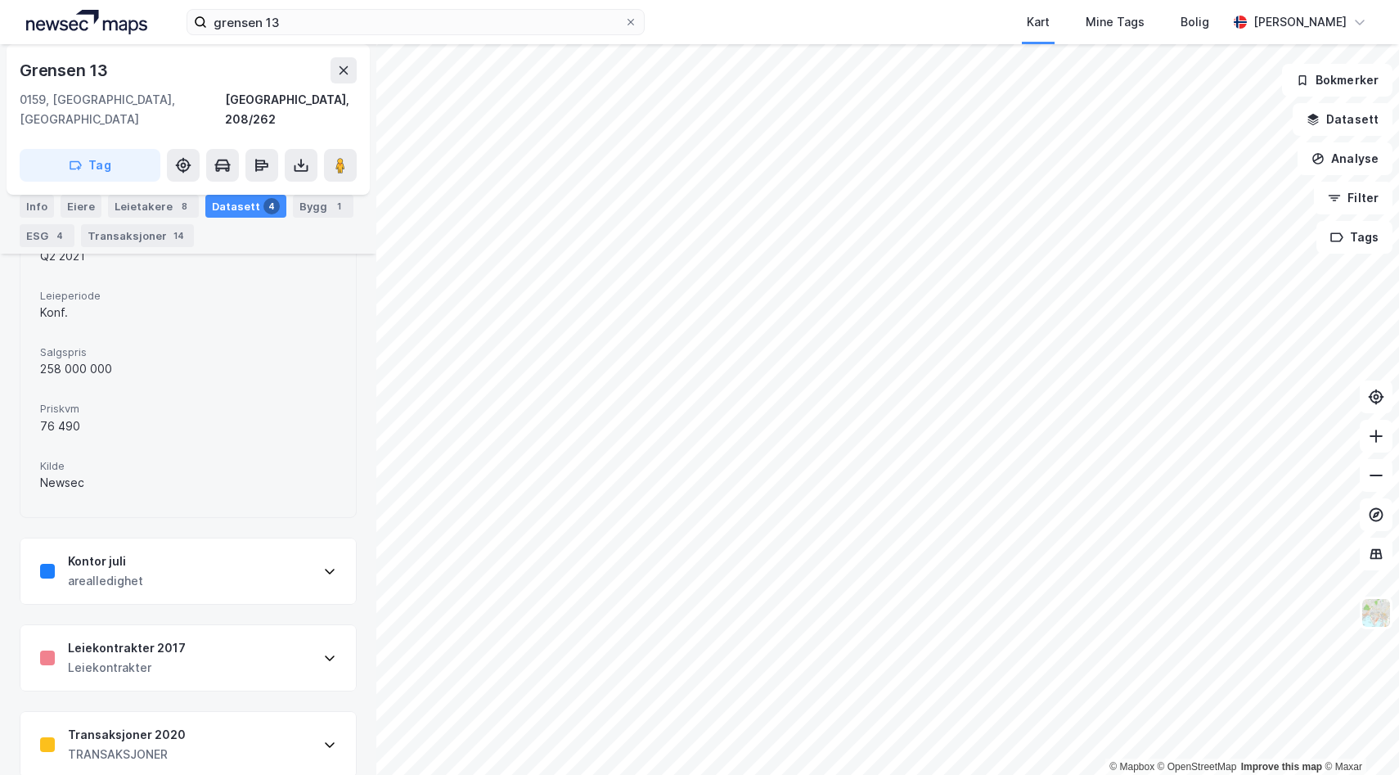
scroll to position [754, 0]
click at [315, 555] on div "Kontor juli arealledighet" at bounding box center [187, 566] width 335 height 65
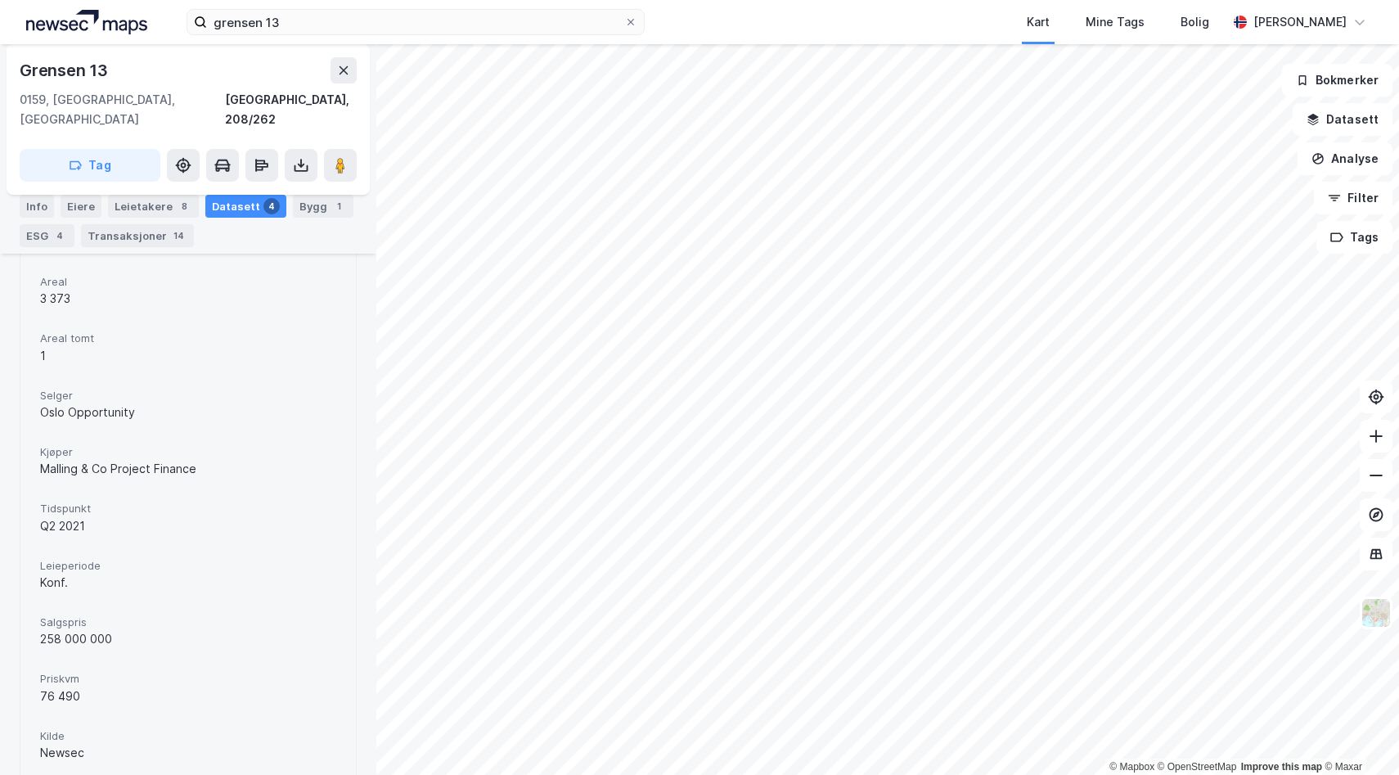
scroll to position [1074, 0]
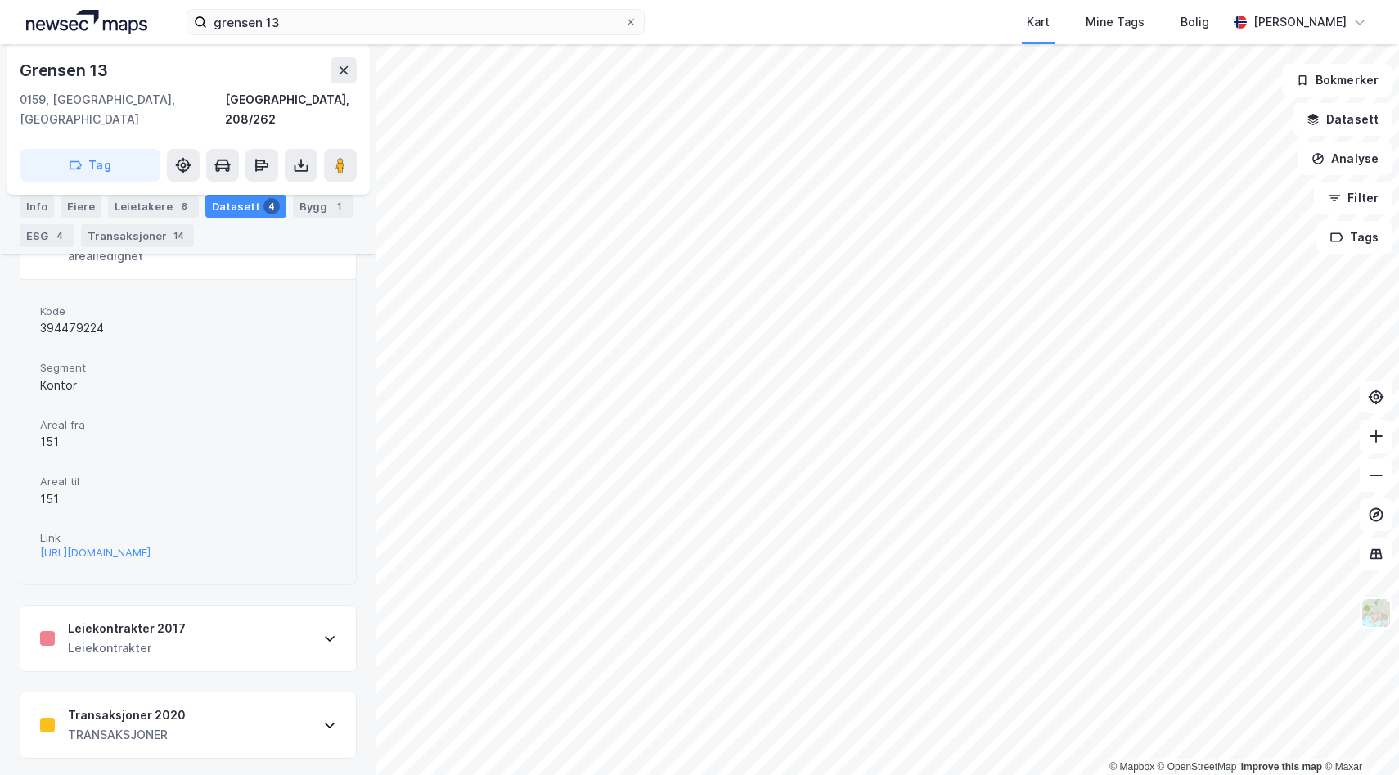
click at [296, 727] on div "Transaksjoner 2020 TRANSAKSJONER" at bounding box center [187, 724] width 335 height 65
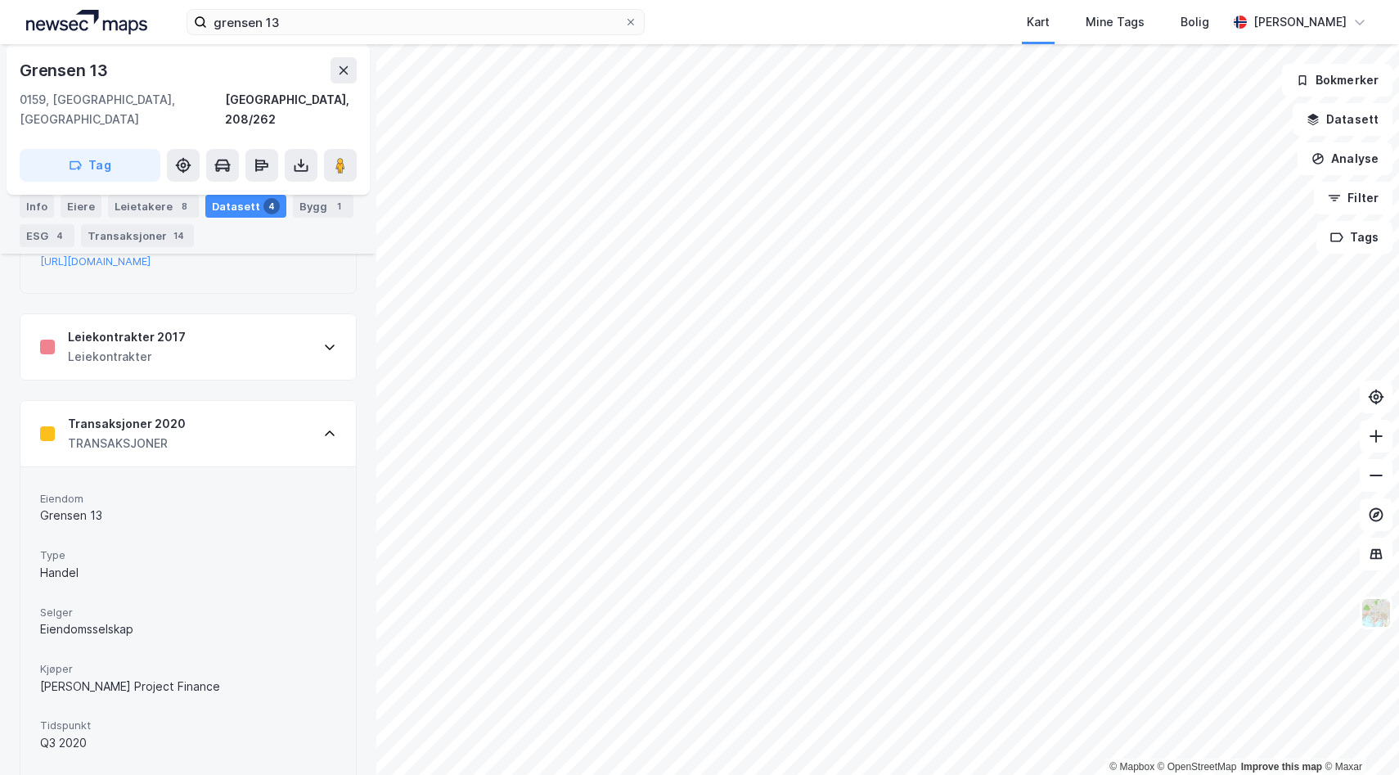
scroll to position [1347, 0]
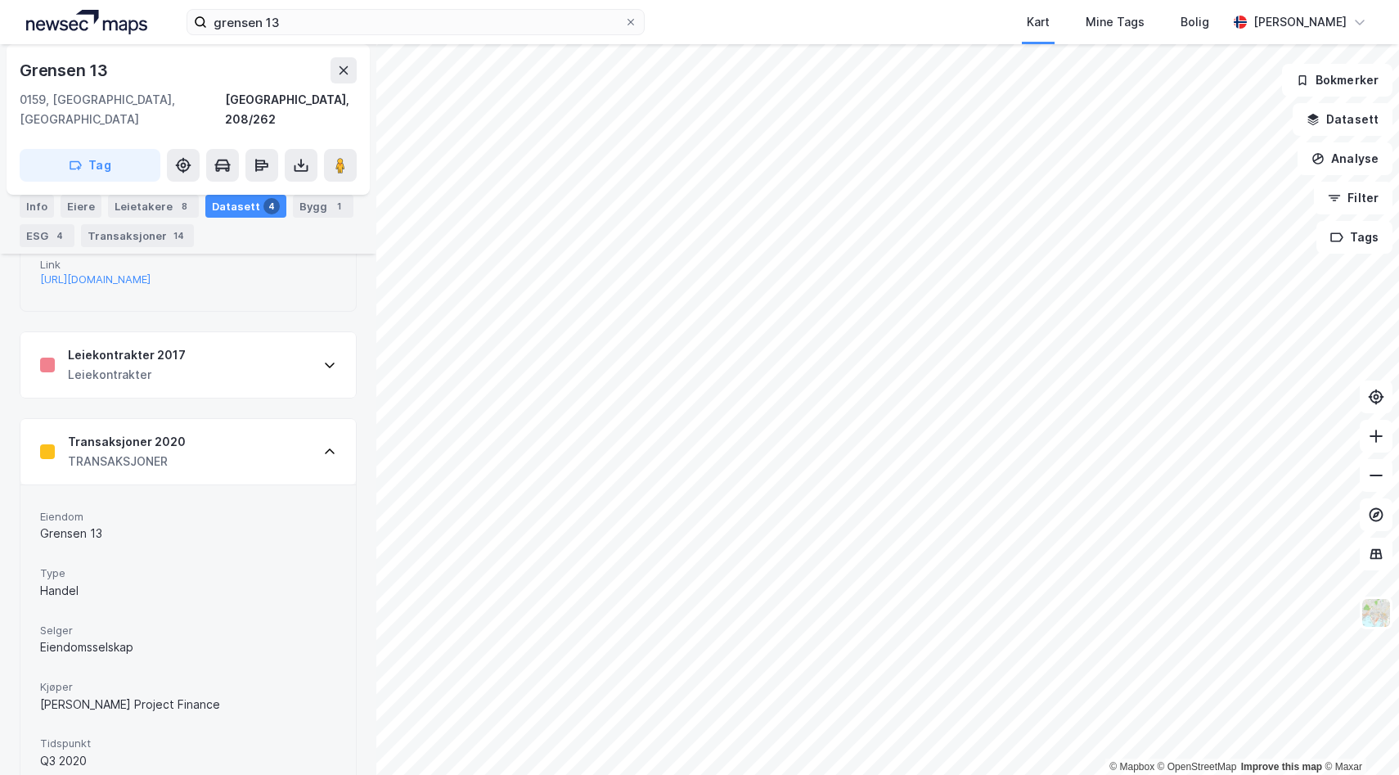
click at [302, 359] on div "Leiekontrakter 2017 Leiekontrakter" at bounding box center [187, 364] width 335 height 65
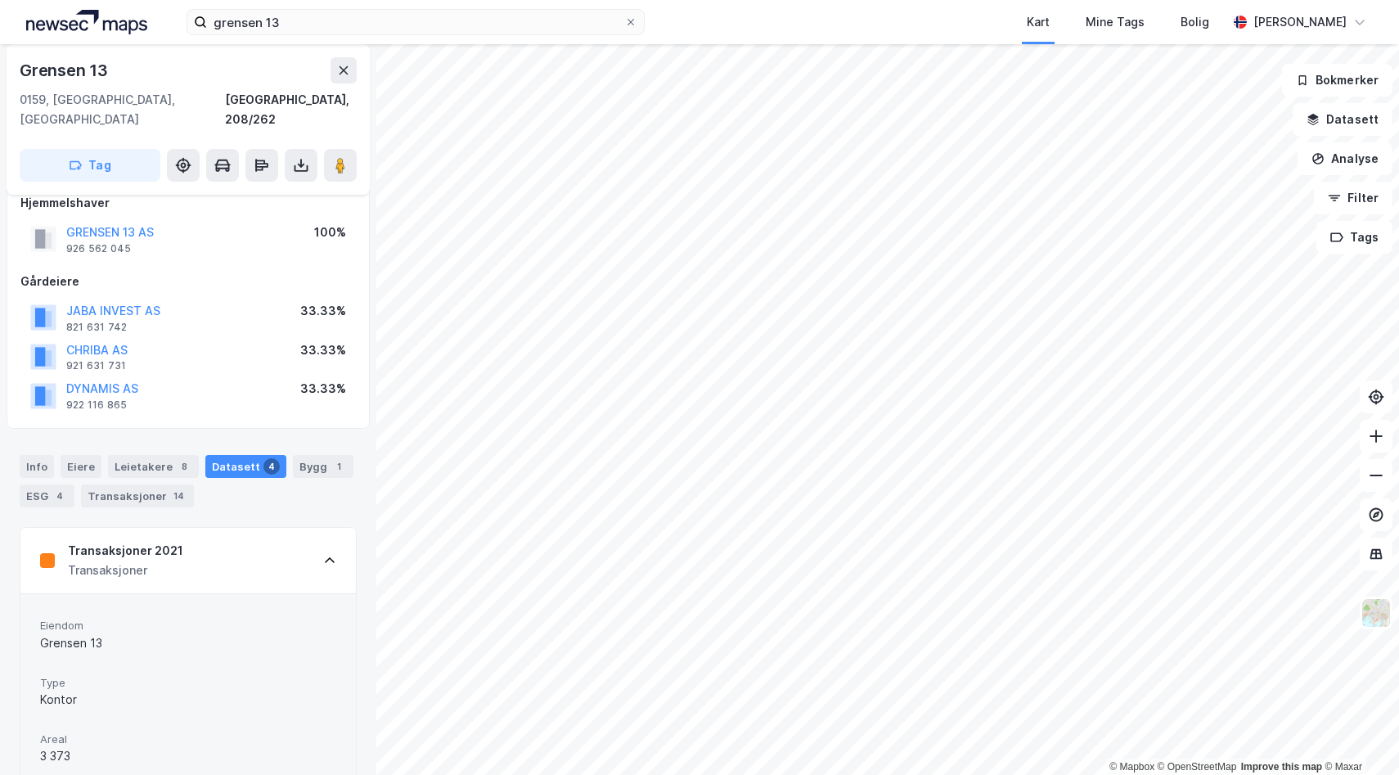
scroll to position [0, 0]
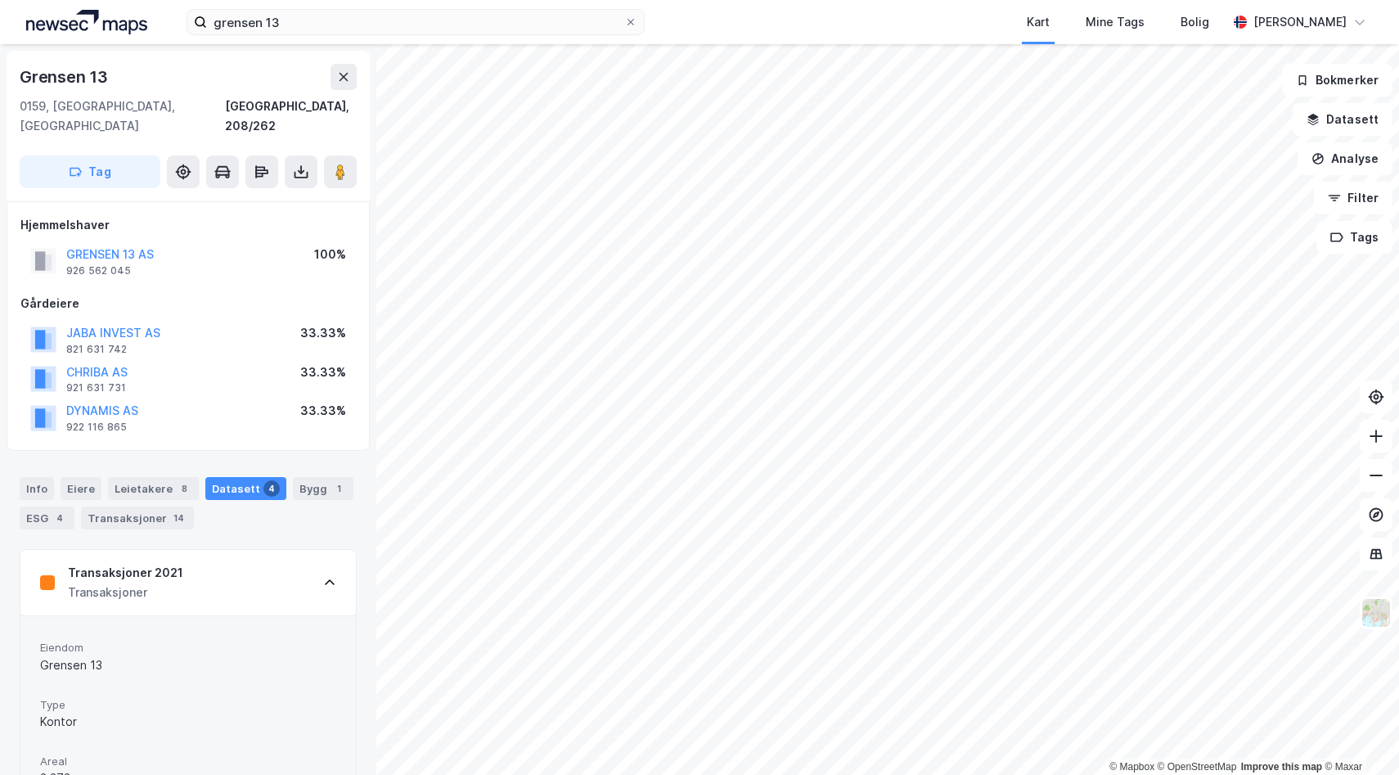
click at [320, 556] on div "Transaksjoner 2021 Transaksjoner" at bounding box center [187, 582] width 335 height 65
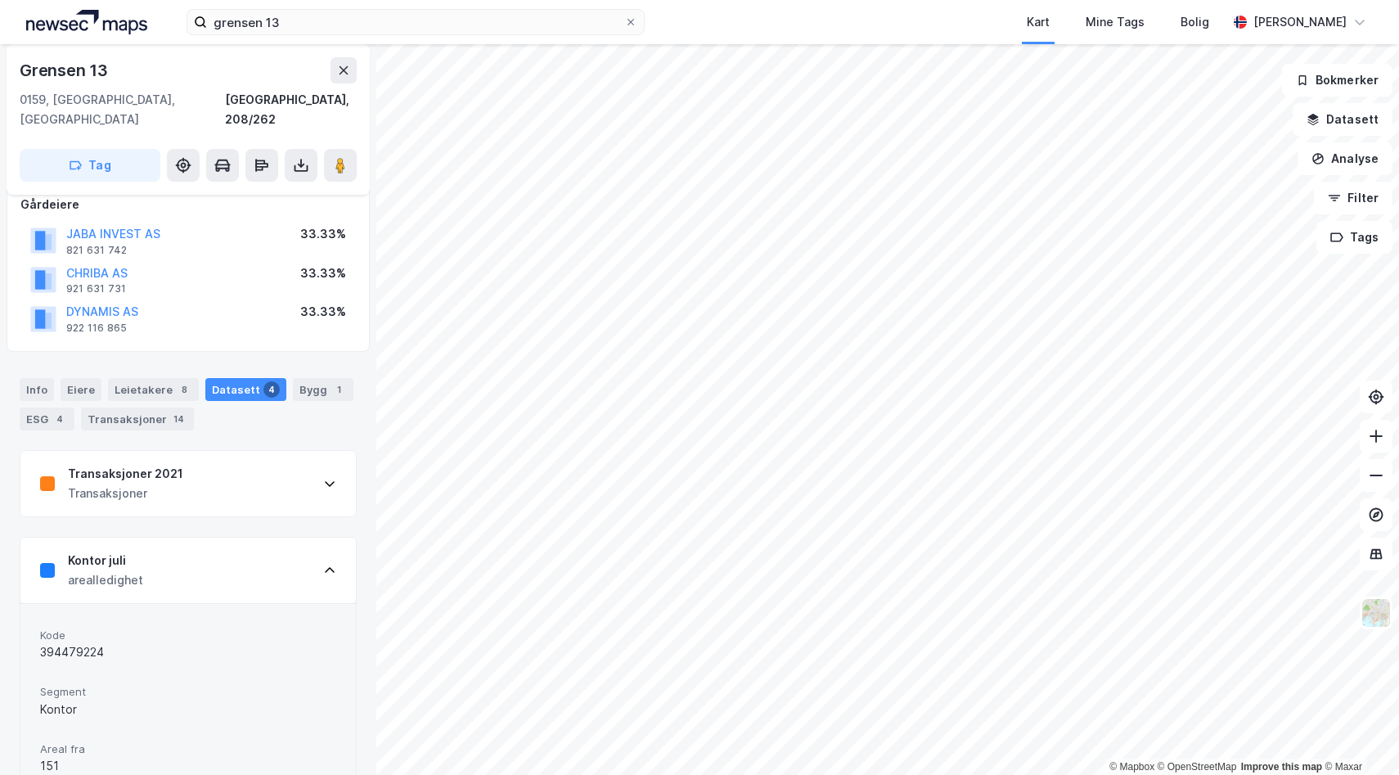
scroll to position [107, 0]
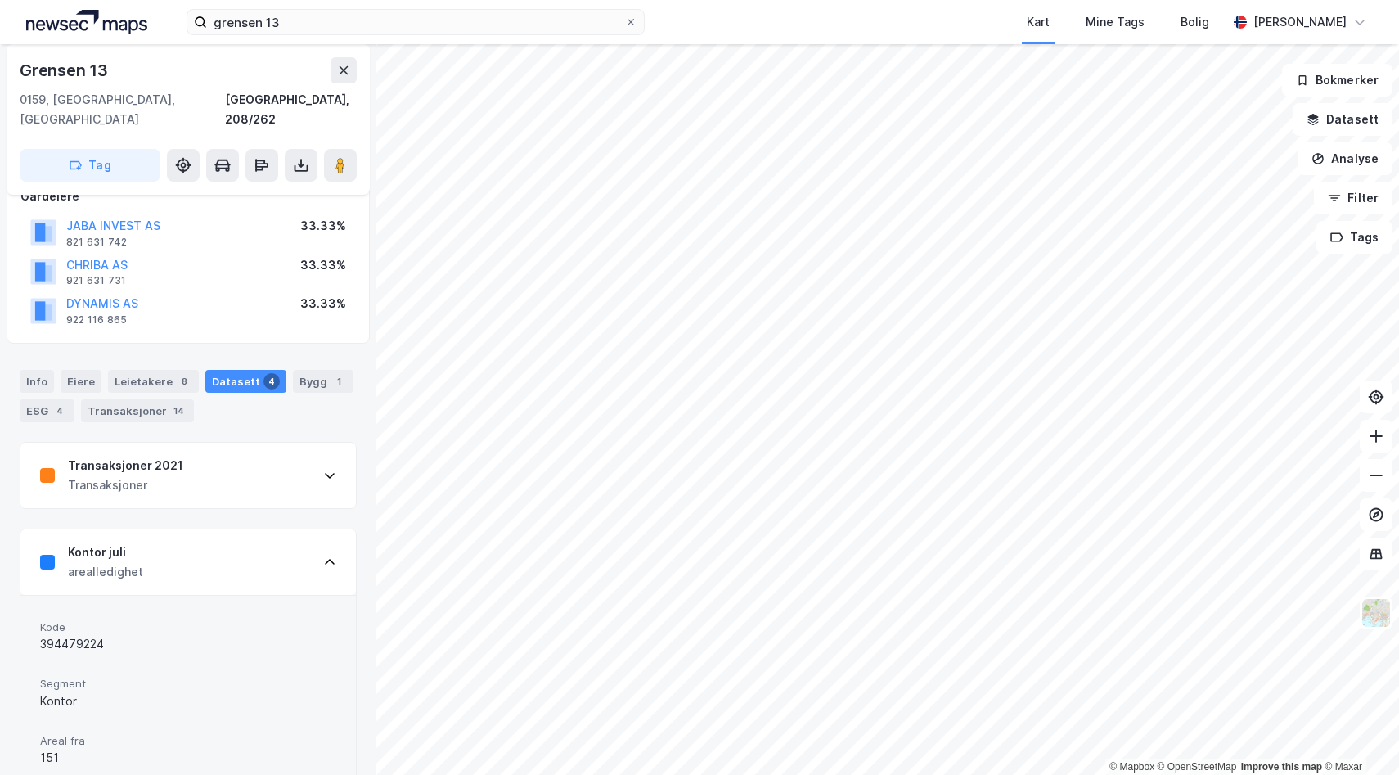
click at [323, 556] on icon at bounding box center [329, 562] width 13 height 13
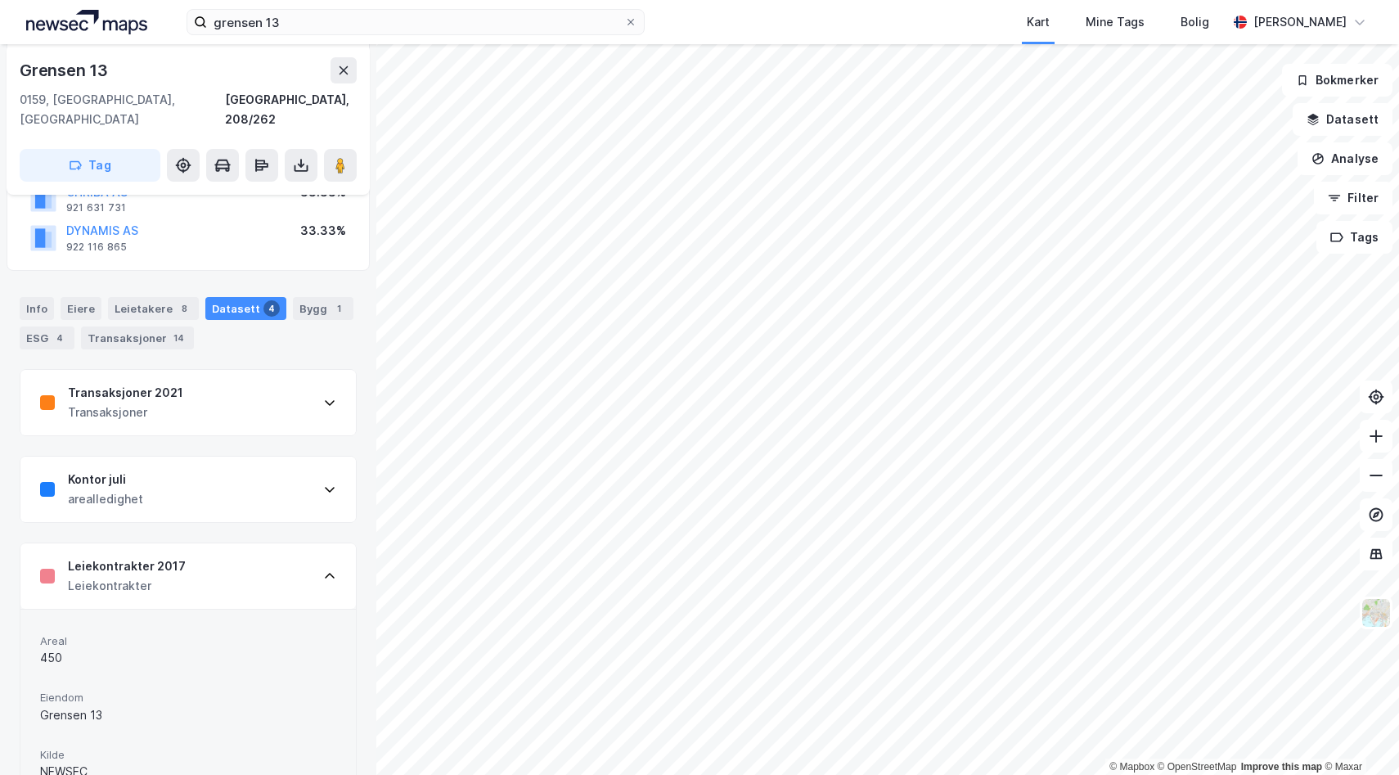
scroll to position [182, 0]
click at [301, 556] on div "Leiekontrakter 2017 Leiekontrakter" at bounding box center [187, 574] width 335 height 65
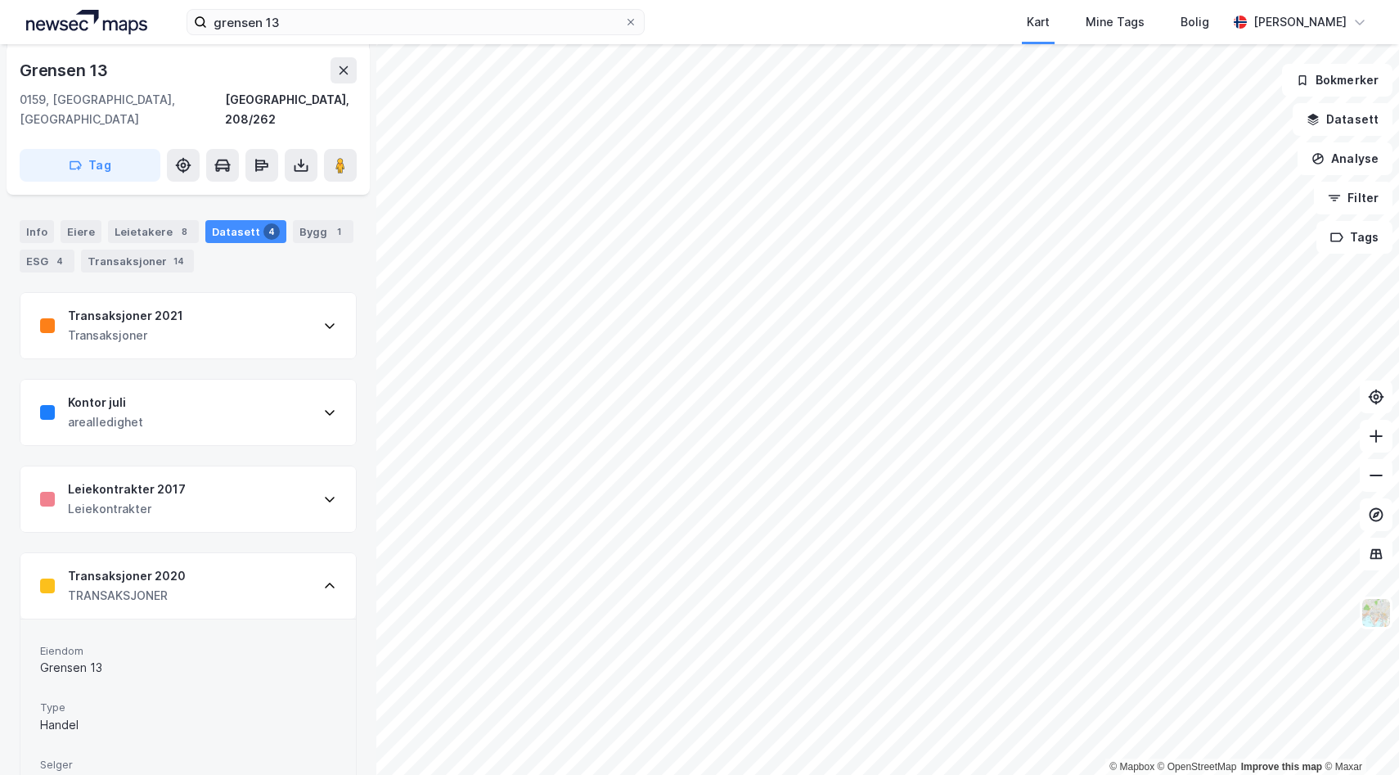
scroll to position [261, 0]
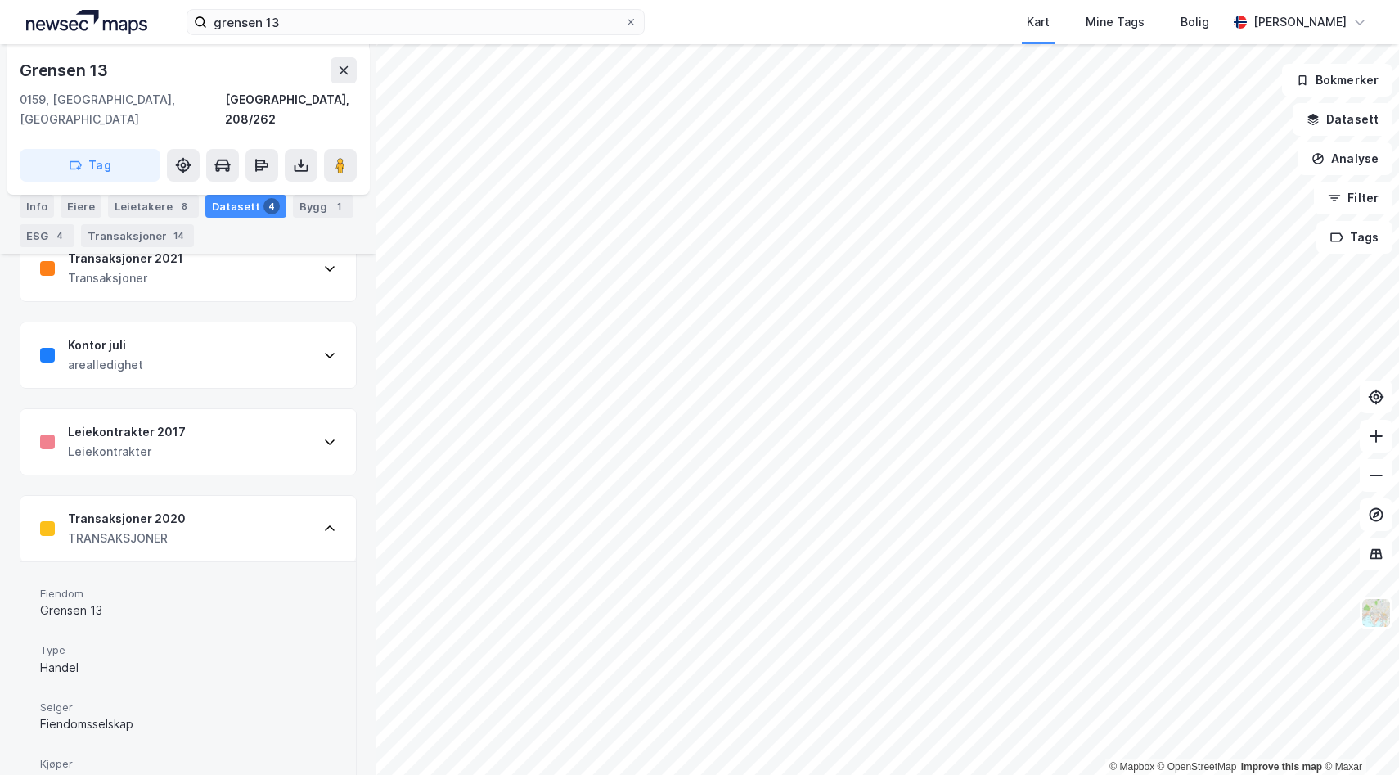
click at [303, 524] on div "Transaksjoner 2020 TRANSAKSJONER" at bounding box center [187, 528] width 335 height 65
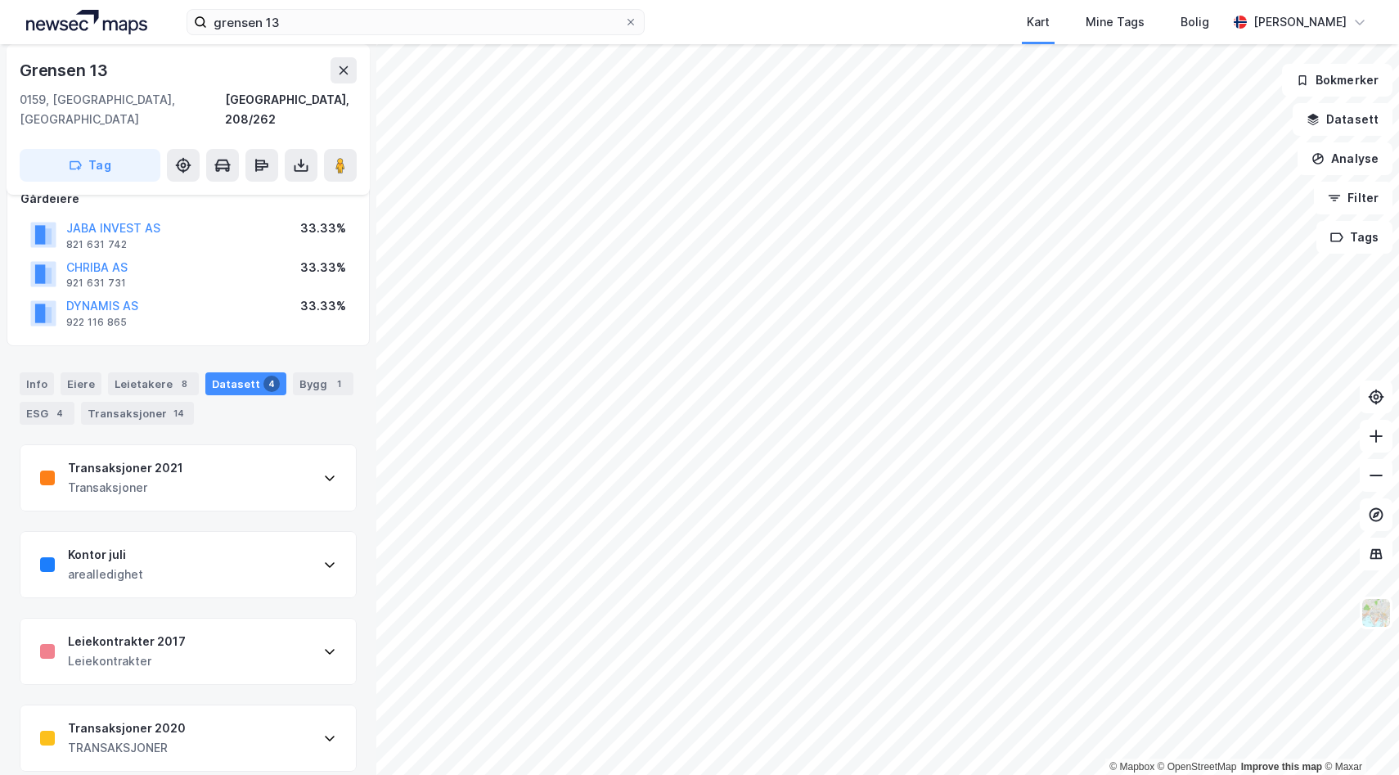
click at [323, 731] on icon at bounding box center [329, 737] width 13 height 13
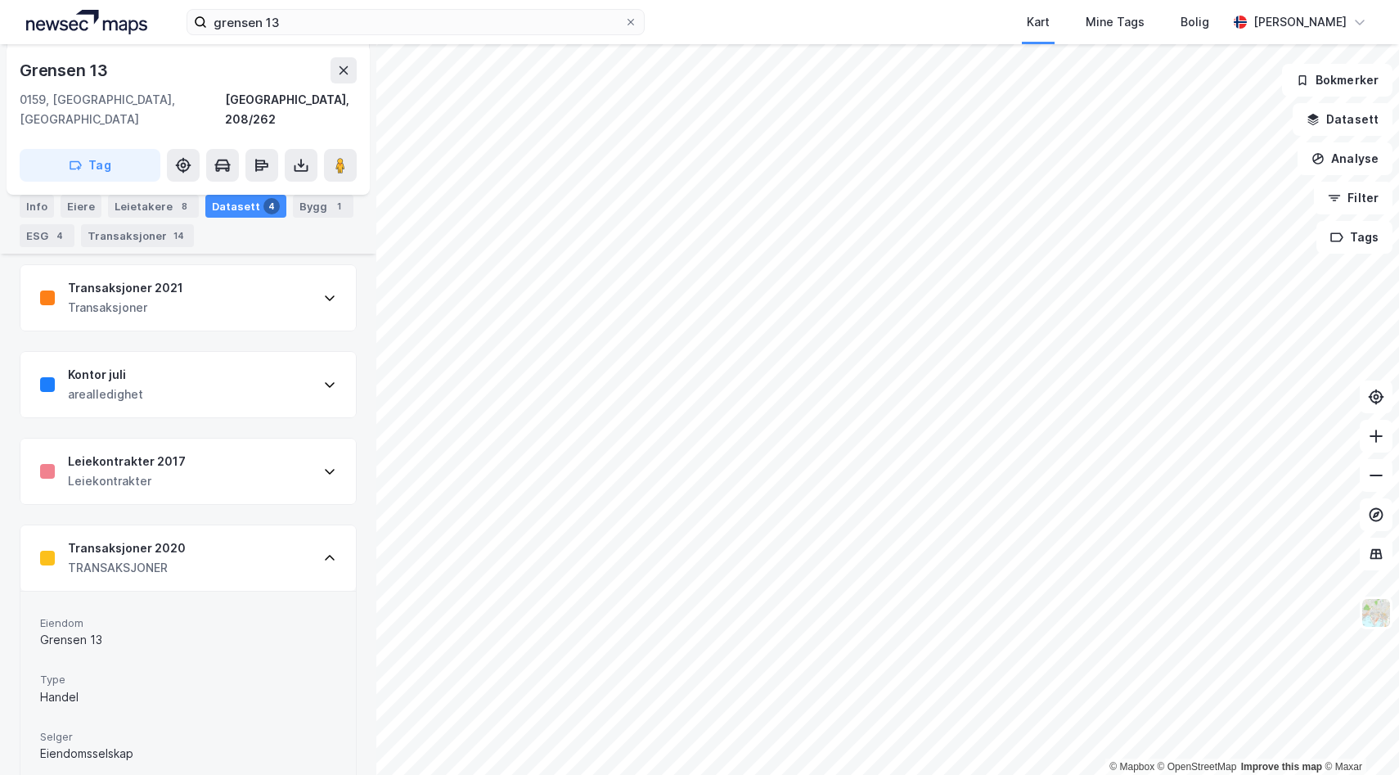
scroll to position [273, 0]
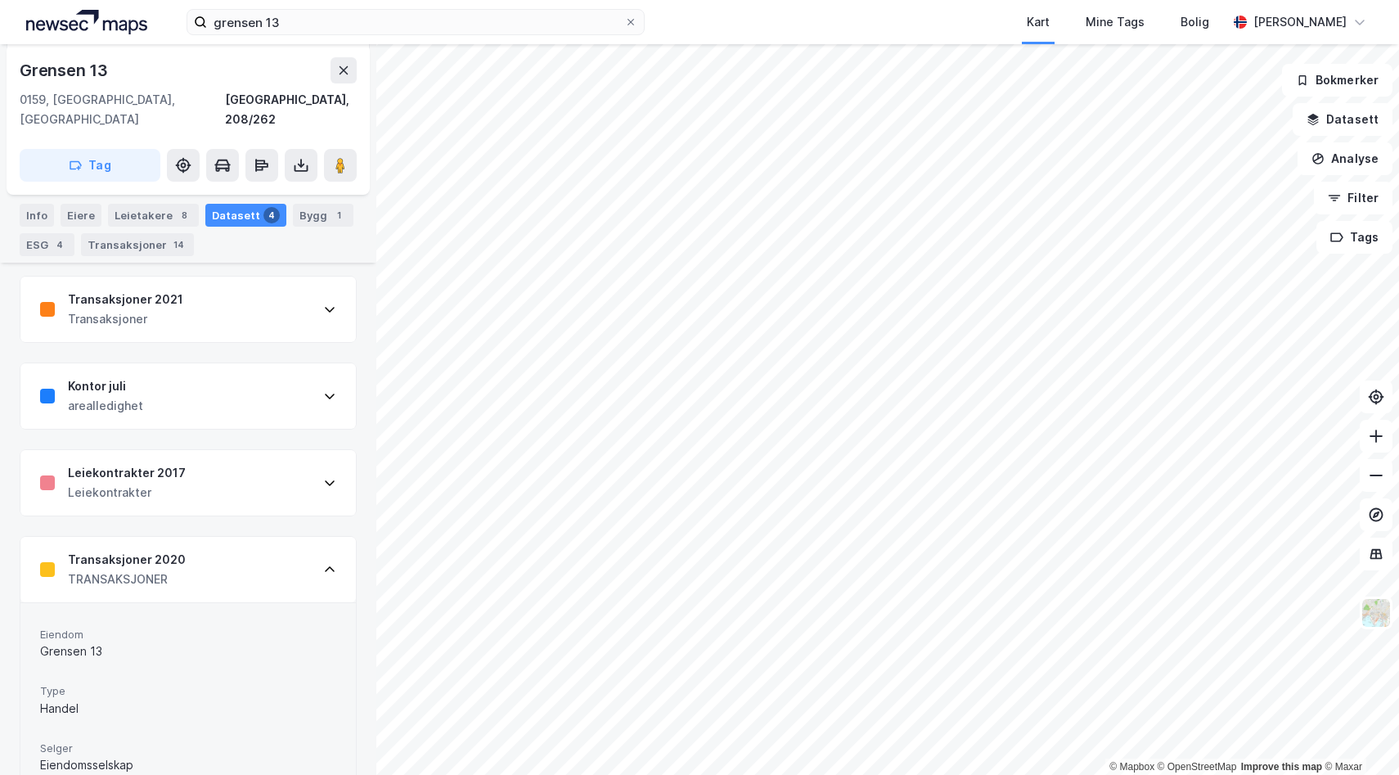
click at [317, 277] on div "Transaksjoner 2021 Transaksjoner" at bounding box center [187, 309] width 335 height 65
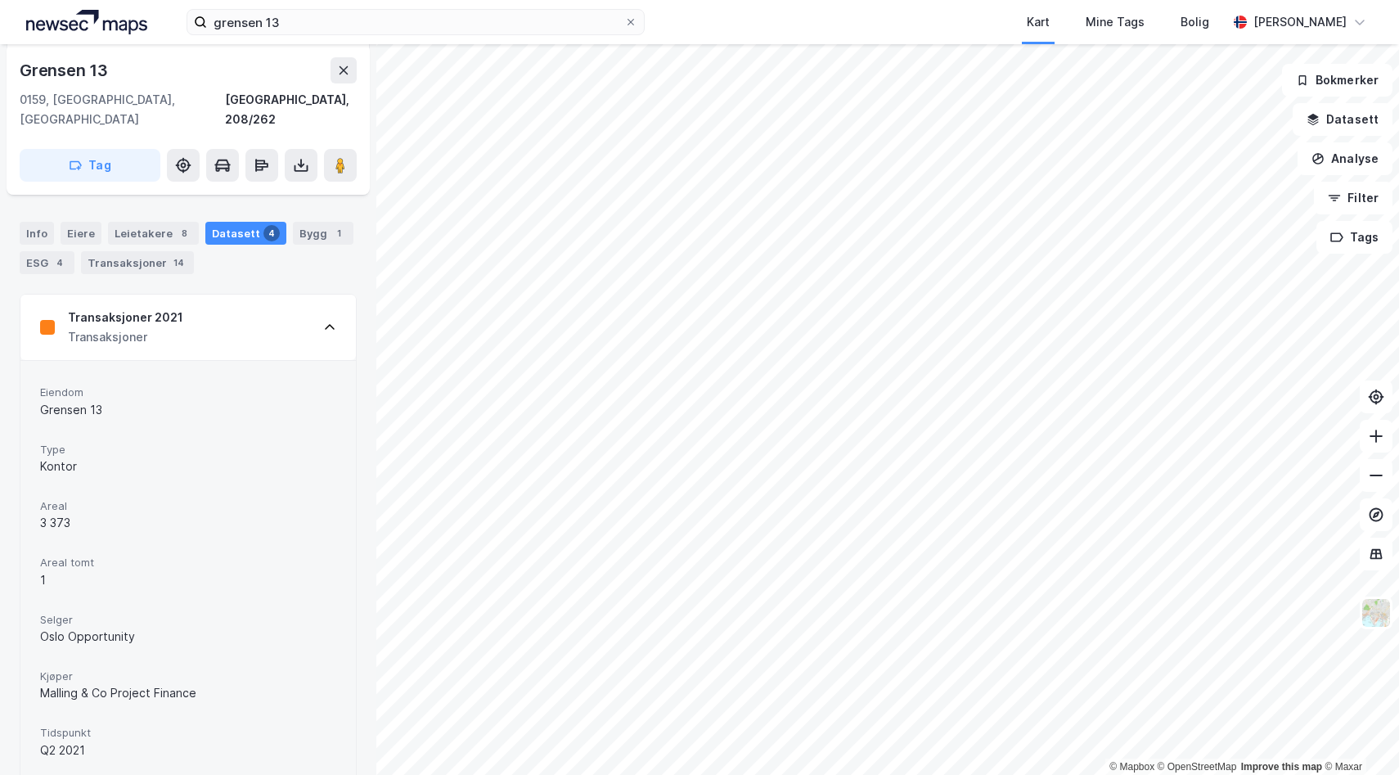
scroll to position [251, 0]
click at [323, 325] on icon at bounding box center [329, 331] width 13 height 13
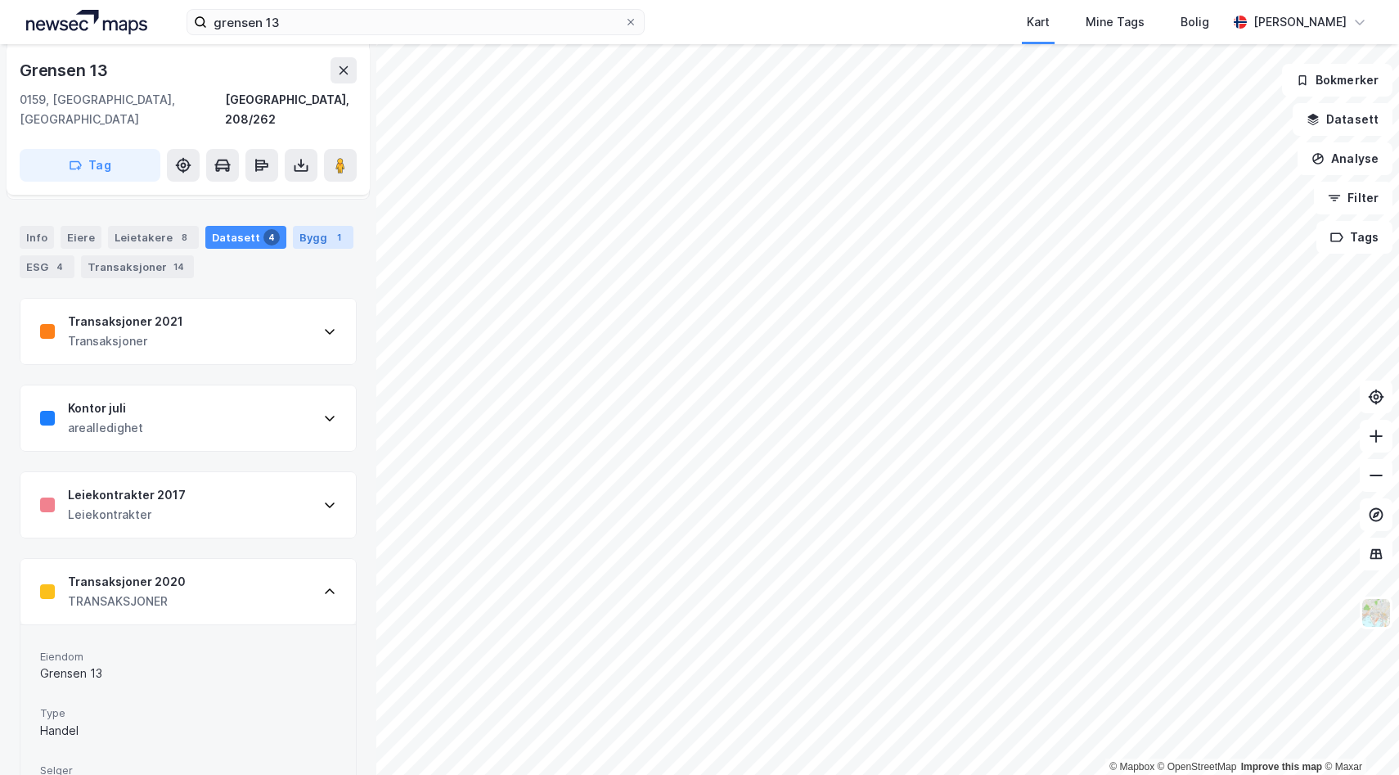
click at [304, 226] on div "Bygg 1" at bounding box center [323, 237] width 61 height 23
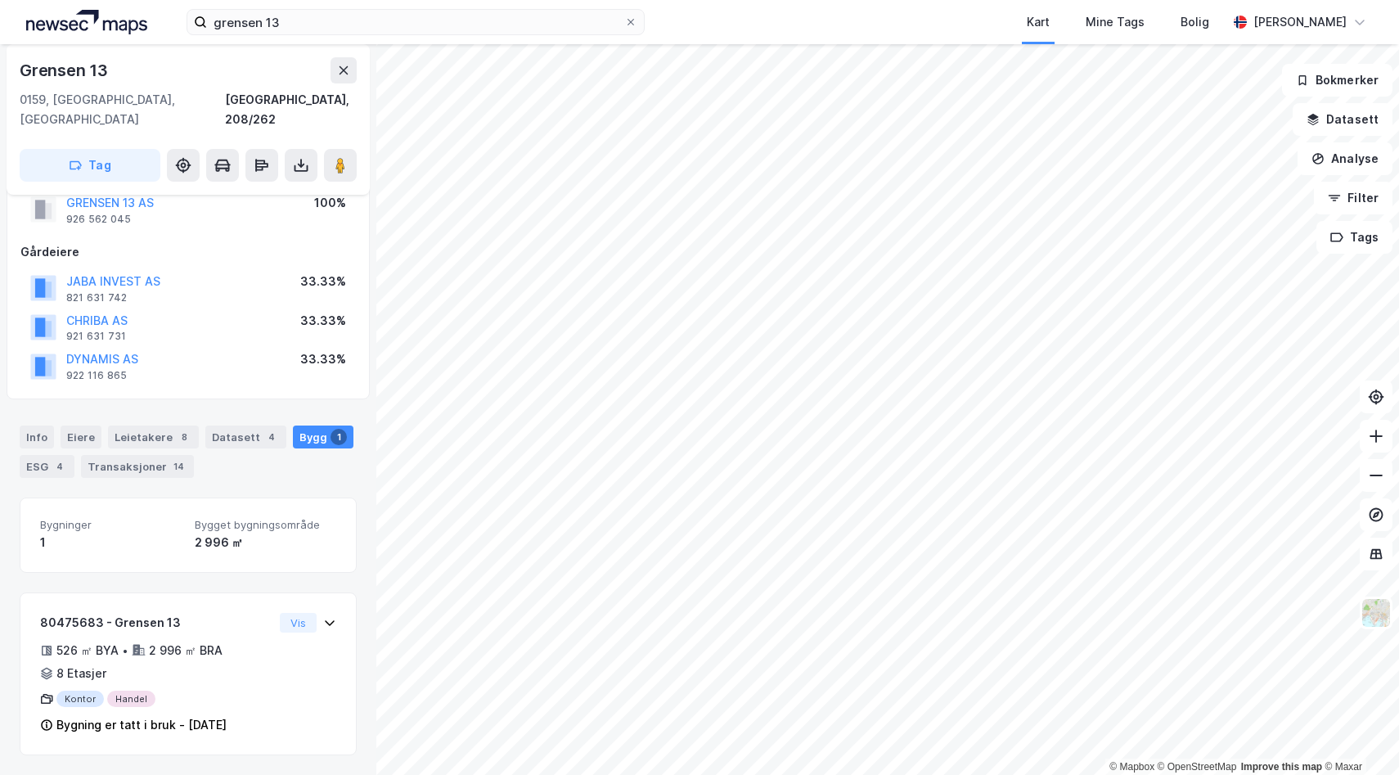
scroll to position [32, 0]
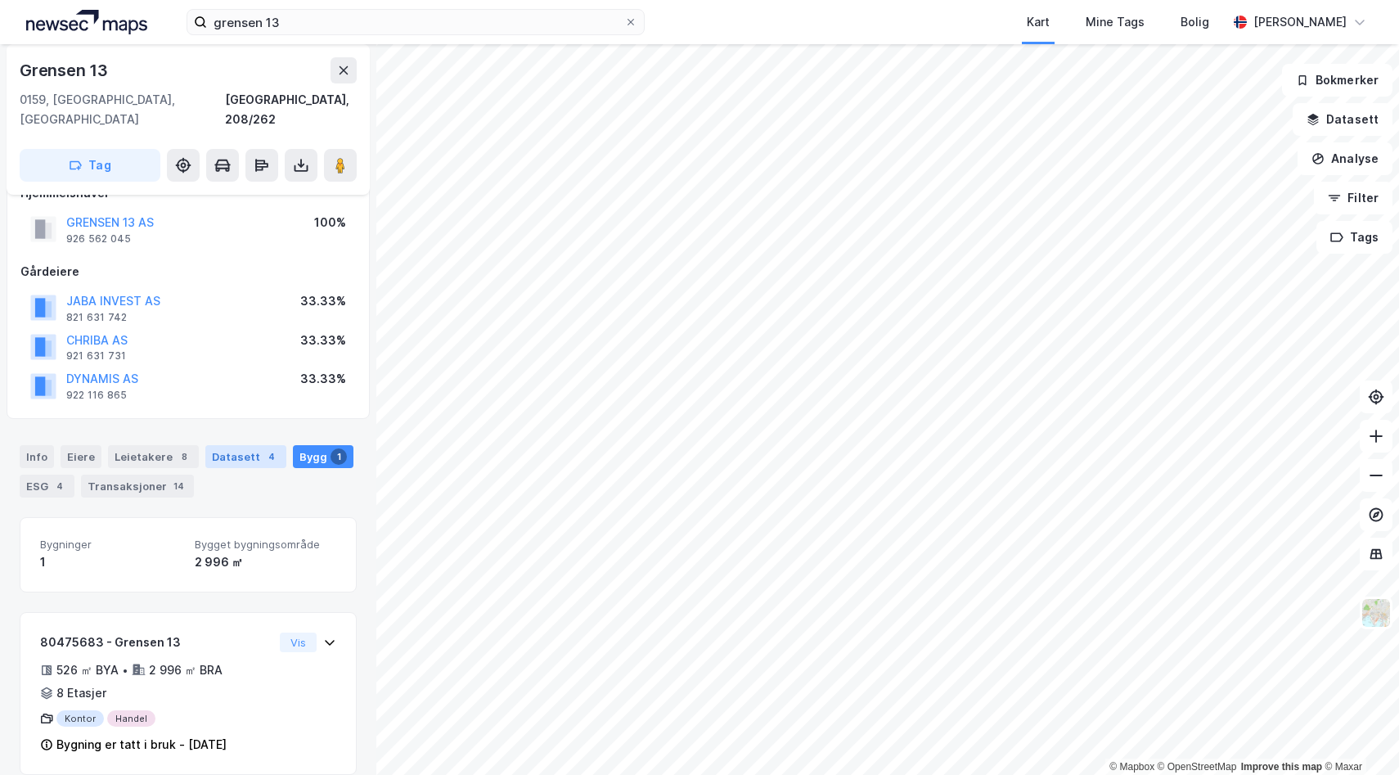
click at [243, 445] on div "Datasett 4" at bounding box center [245, 456] width 81 height 23
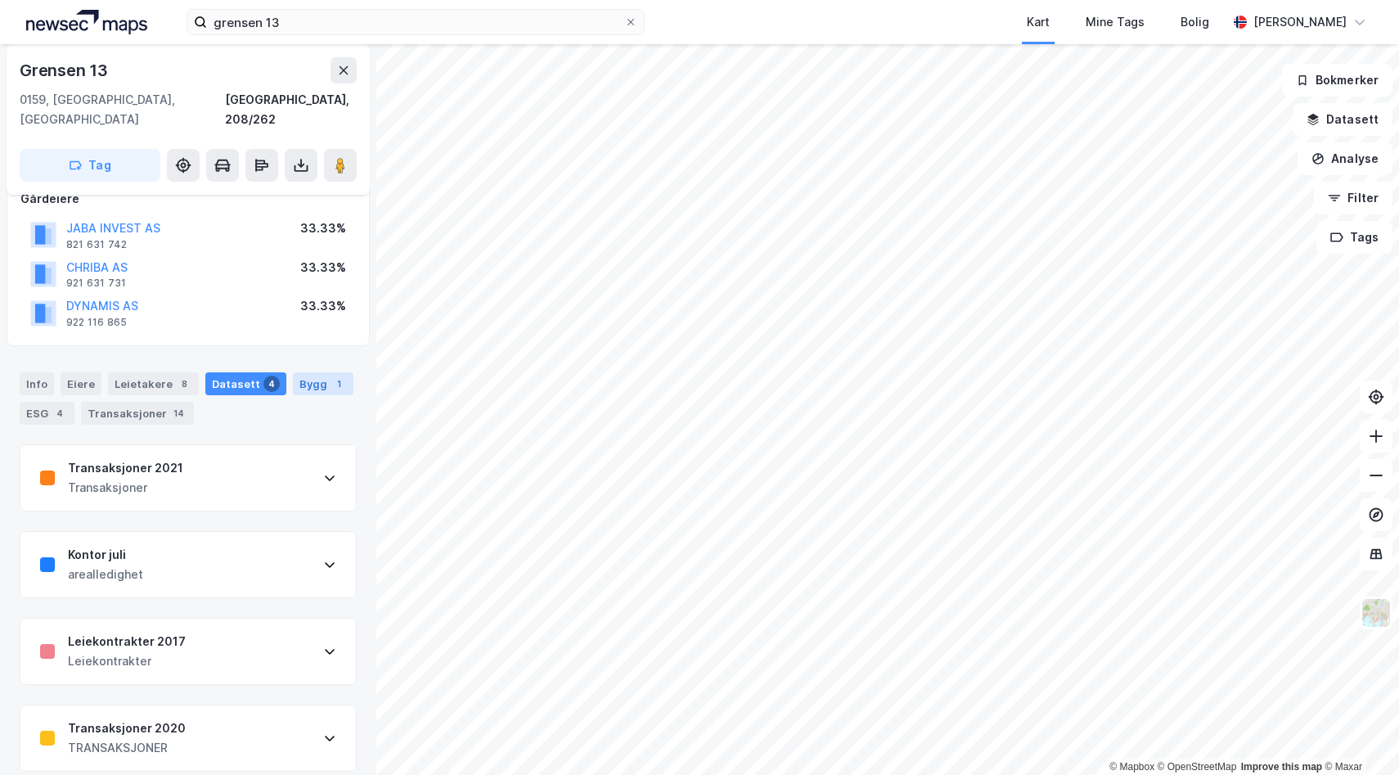
click at [300, 375] on div "Bygg 1" at bounding box center [323, 383] width 61 height 23
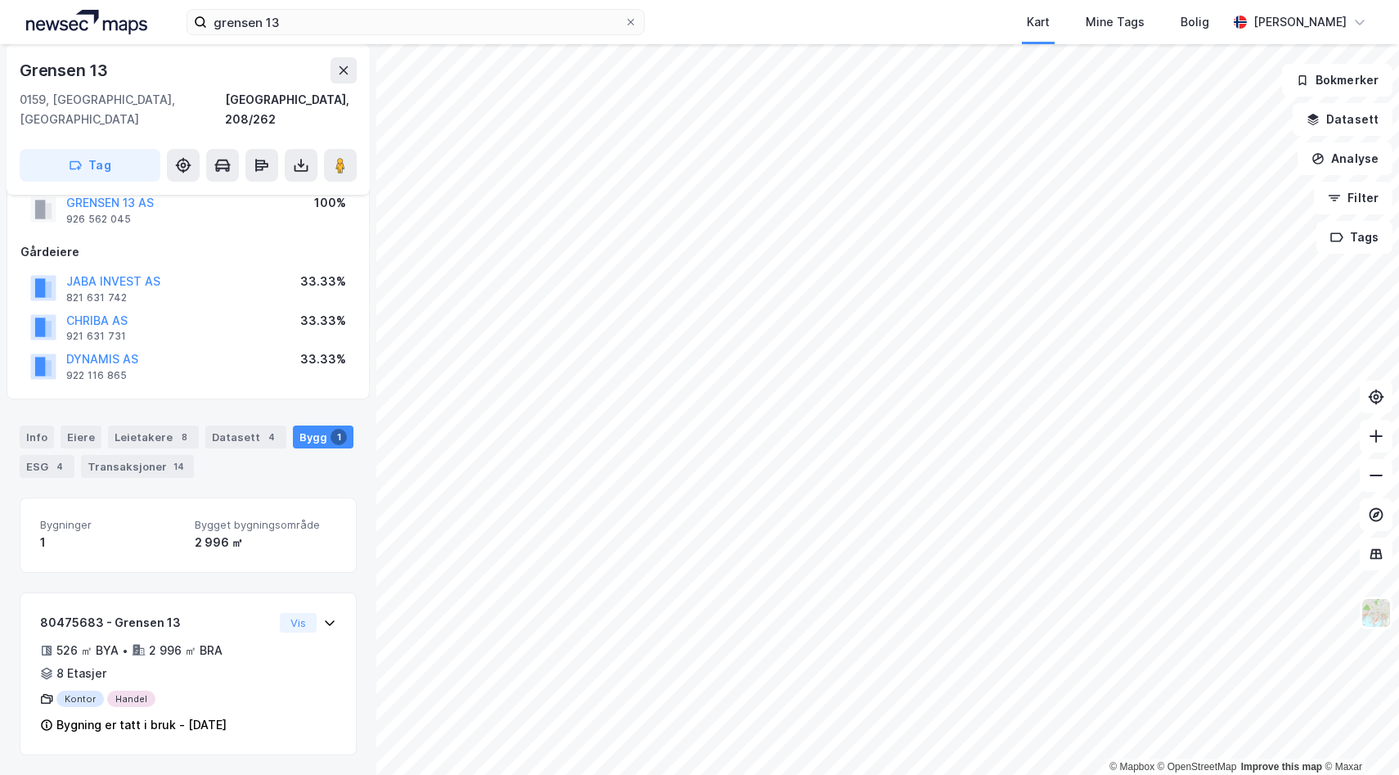
scroll to position [32, 0]
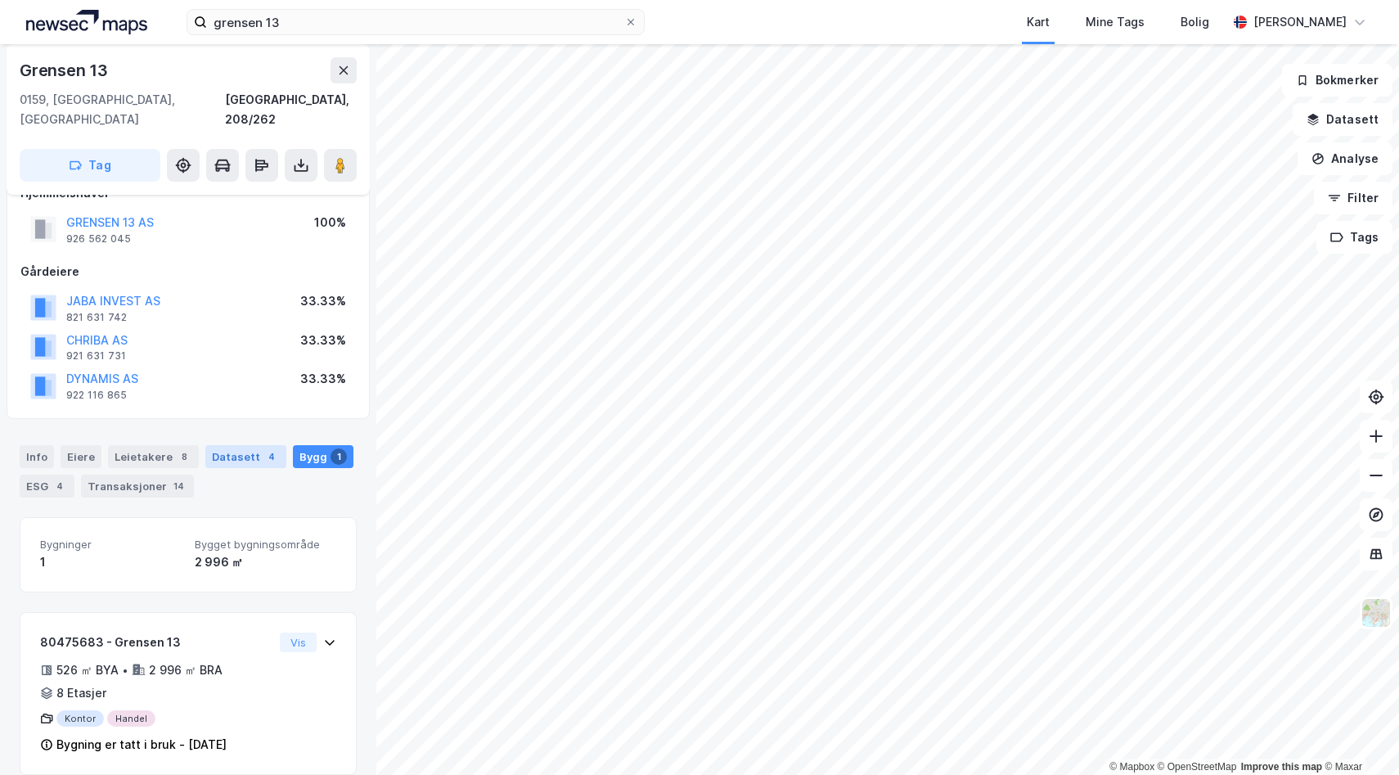
click at [235, 445] on div "Datasett 4" at bounding box center [245, 456] width 81 height 23
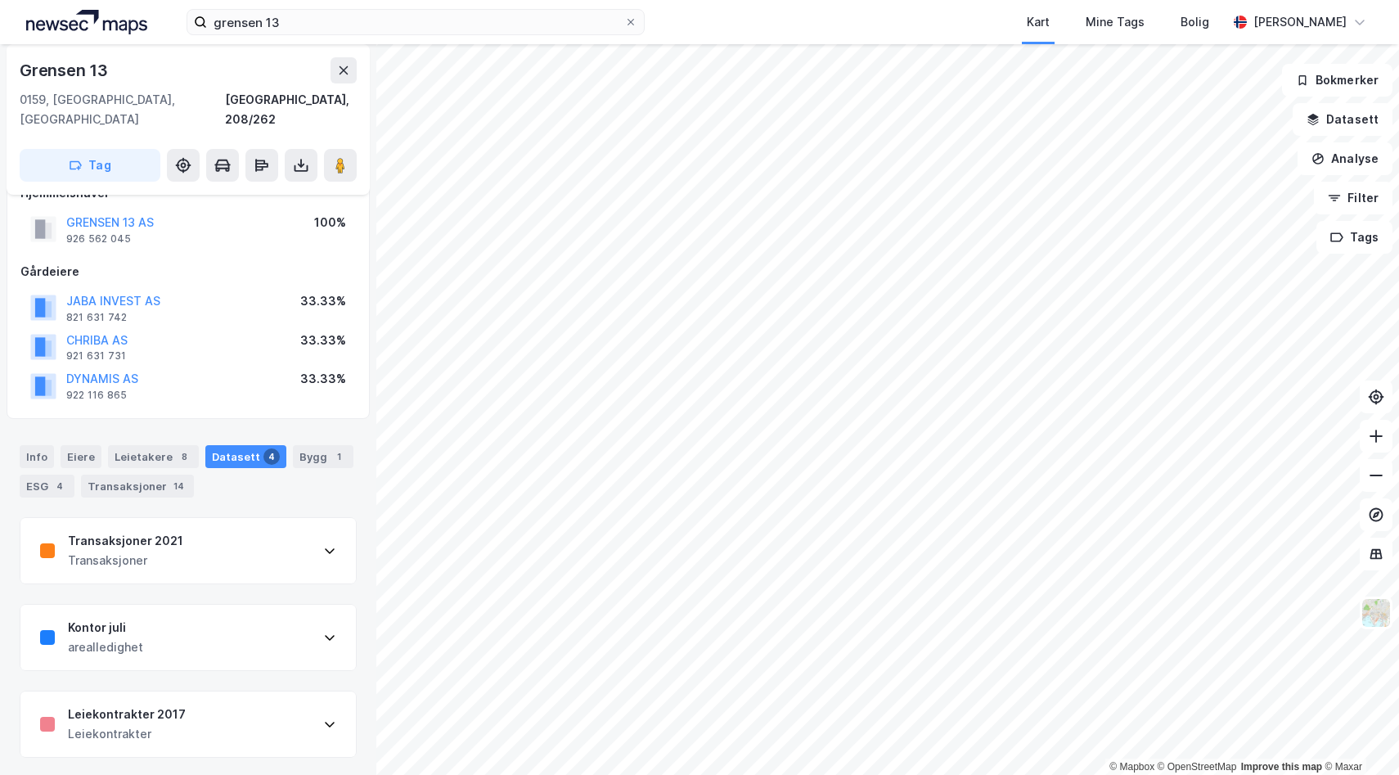
scroll to position [105, 0]
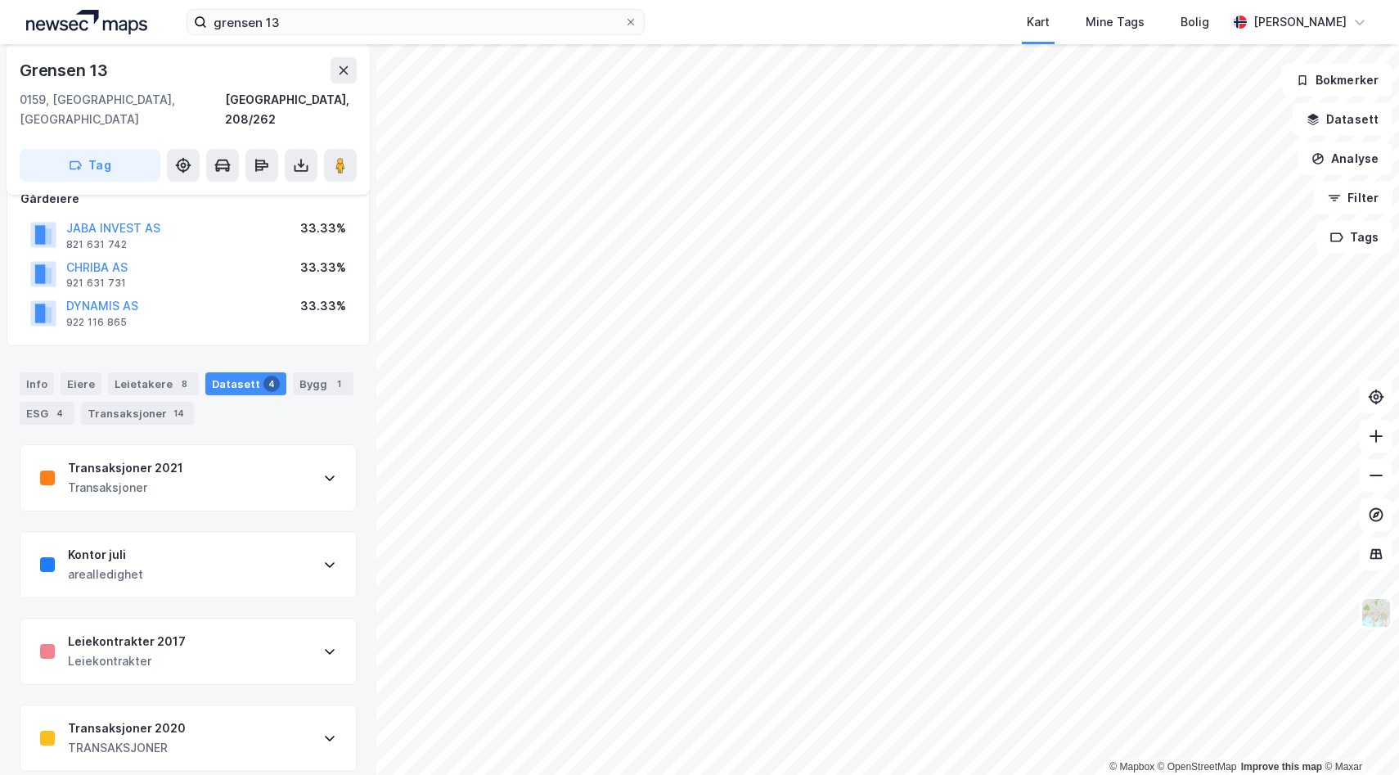
click at [323, 731] on icon at bounding box center [329, 737] width 13 height 13
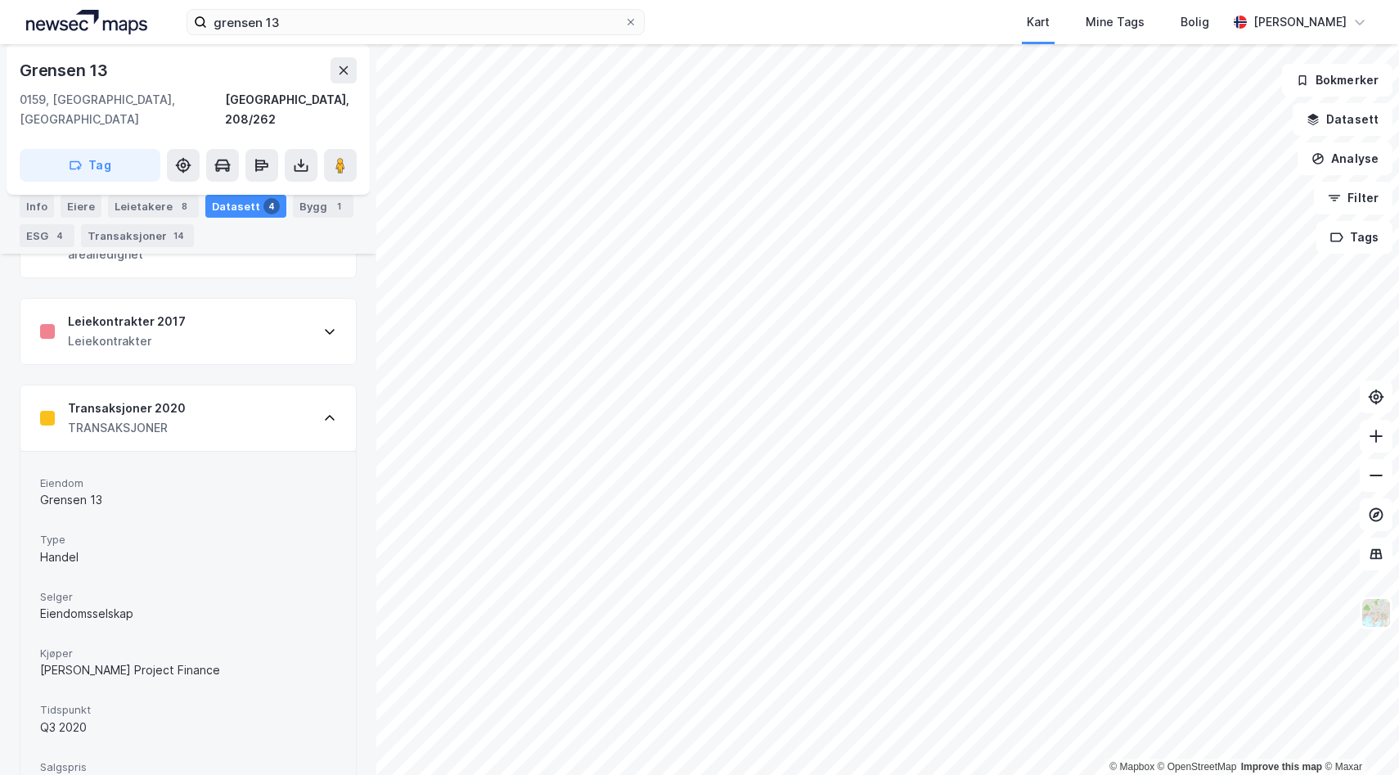
scroll to position [529, 0]
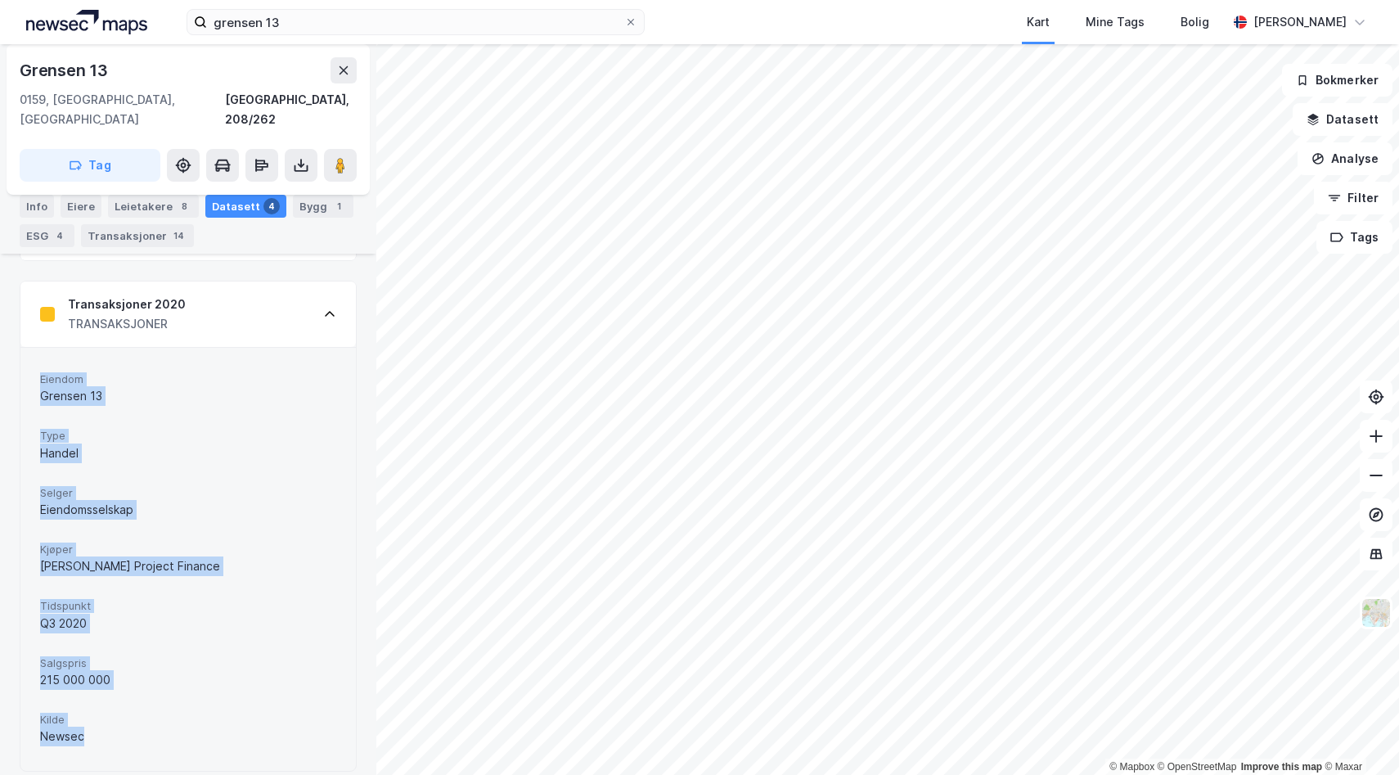
drag, startPoint x: 41, startPoint y: 362, endPoint x: 137, endPoint y: 727, distance: 376.5
click at [137, 727] on div "[PERSON_NAME] 13 Type Handel Selger Eiendomsselskap Kjøper [PERSON_NAME] Projec…" at bounding box center [188, 559] width 296 height 385
copy div "[PERSON_NAME] 13 Type Handel Selger Eiendomsselskap Kjøper [PERSON_NAME] Projec…"
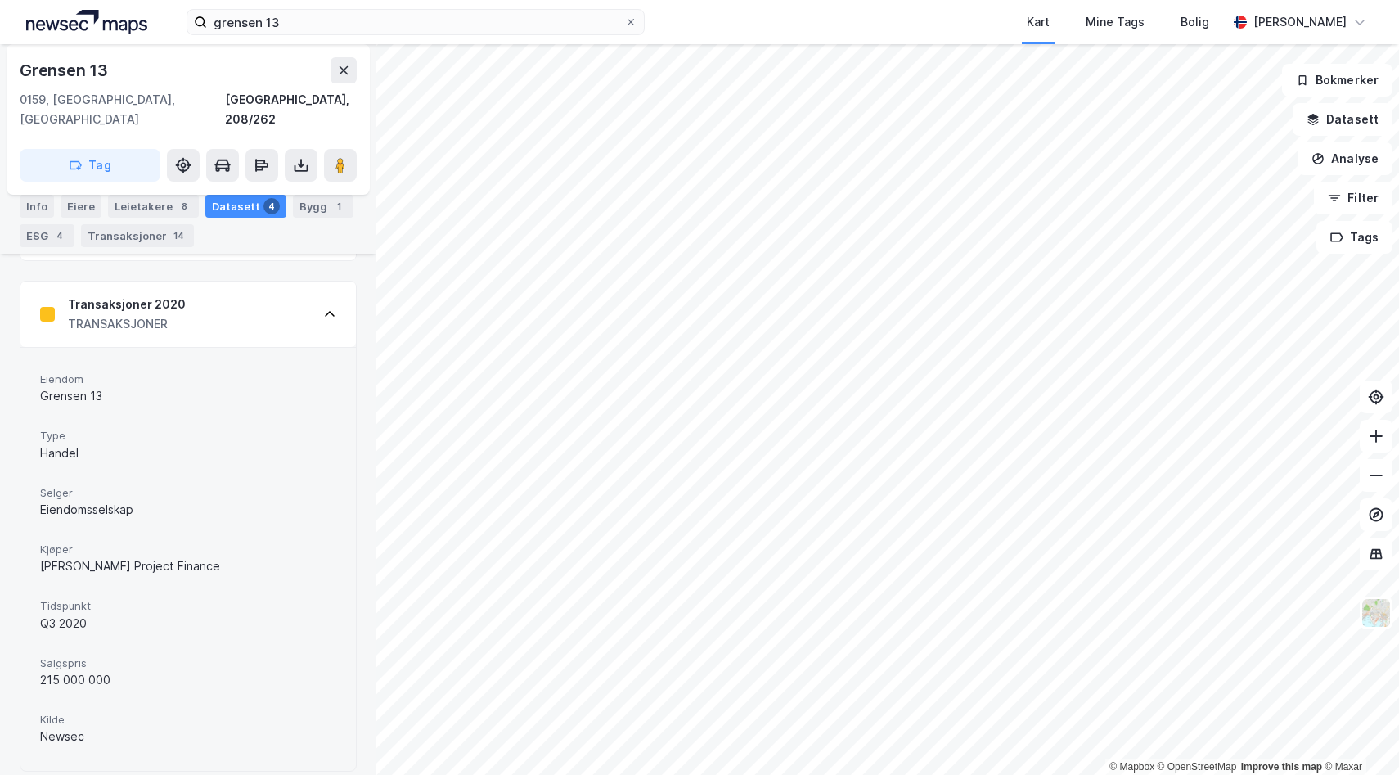
click at [125, 727] on div "Newsec" at bounding box center [188, 737] width 296 height 20
